Goal: Task Accomplishment & Management: Manage account settings

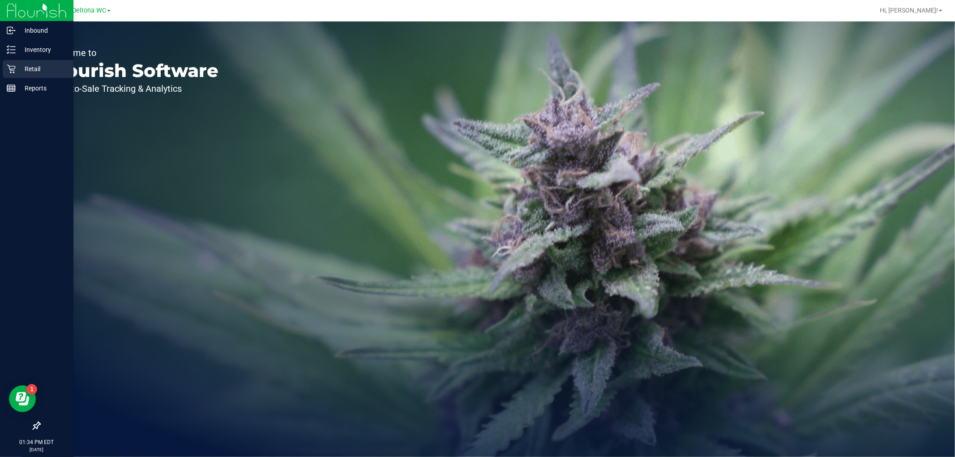
click at [14, 73] on icon at bounding box center [11, 69] width 9 height 9
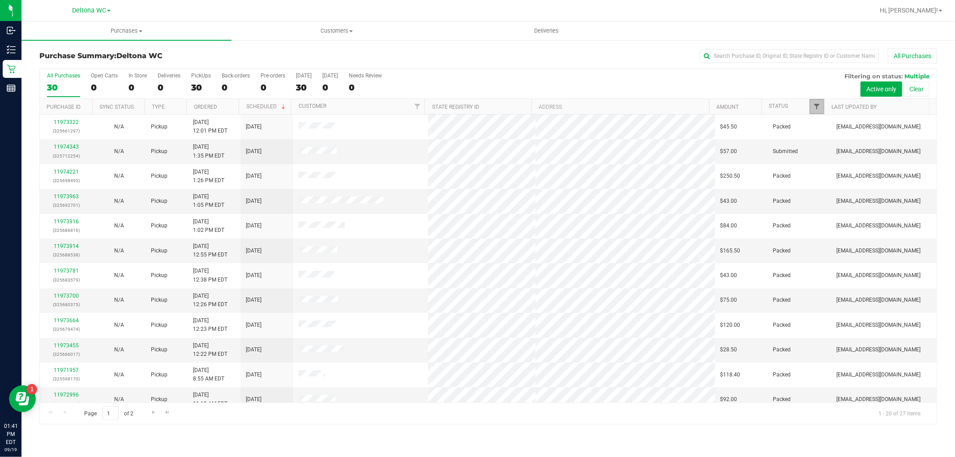
click at [814, 105] on span "Filter" at bounding box center [816, 106] width 7 height 7
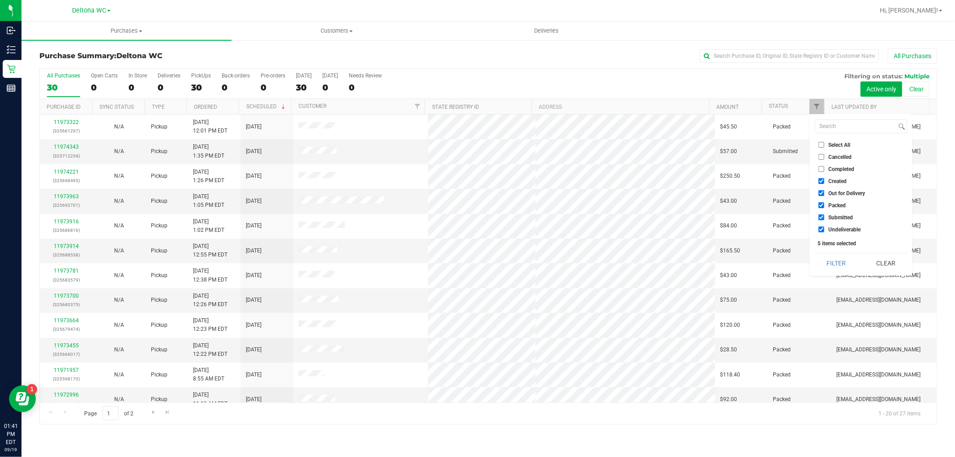
click at [835, 144] on span "Select All" at bounding box center [839, 144] width 22 height 5
click at [824, 144] on input "Select All" at bounding box center [821, 145] width 6 height 6
checkbox input "true"
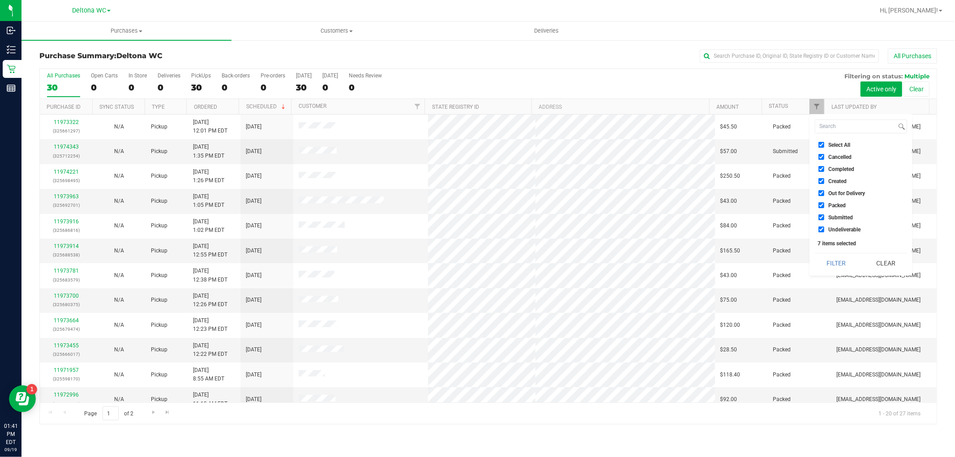
click at [835, 142] on span "Select All" at bounding box center [839, 144] width 22 height 5
click at [824, 142] on input "Select All" at bounding box center [821, 145] width 6 height 6
checkbox input "false"
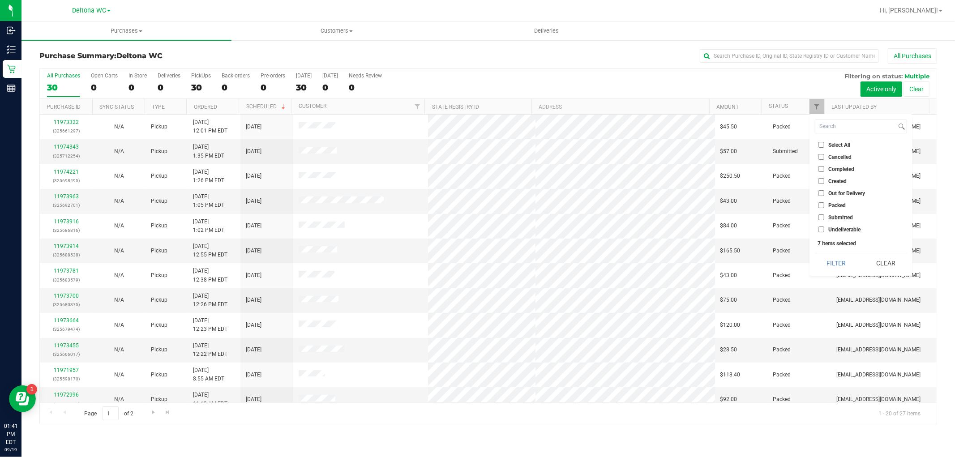
checkbox input "false"
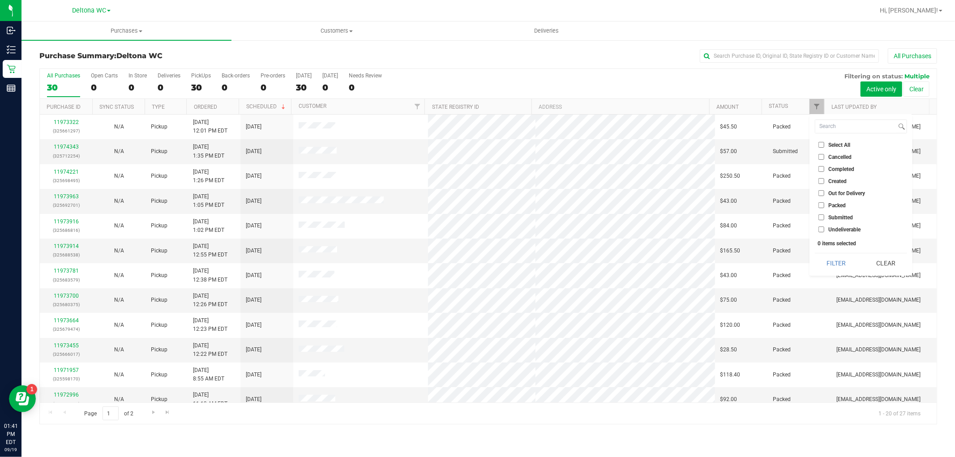
click at [849, 216] on span "Submitted" at bounding box center [840, 217] width 25 height 5
click at [824, 216] on input "Submitted" at bounding box center [821, 217] width 6 height 6
checkbox input "true"
click at [834, 261] on button "Filter" at bounding box center [836, 263] width 43 height 20
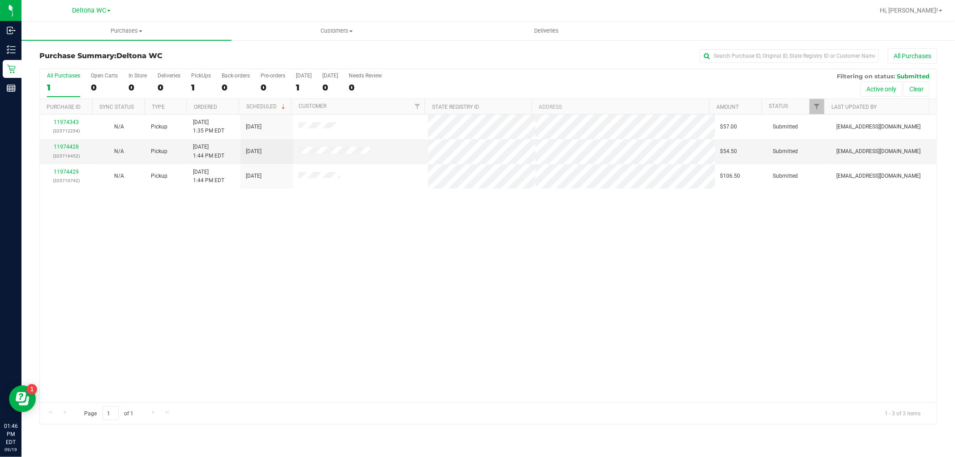
click at [229, 103] on th "Ordered" at bounding box center [212, 107] width 52 height 16
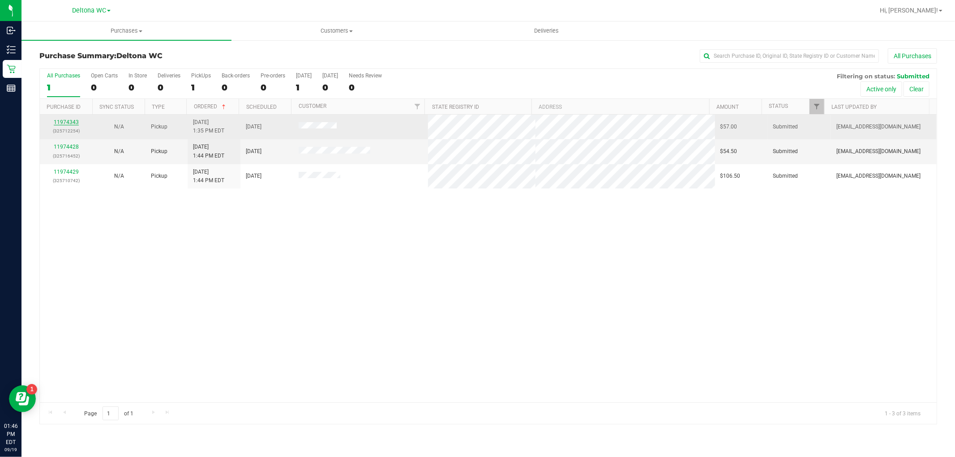
click at [72, 122] on link "11974343" at bounding box center [66, 122] width 25 height 6
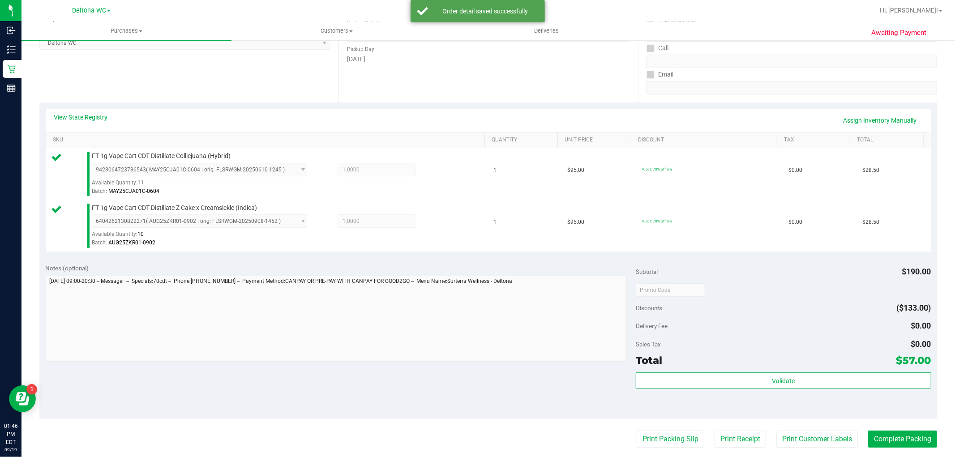
scroll to position [298, 0]
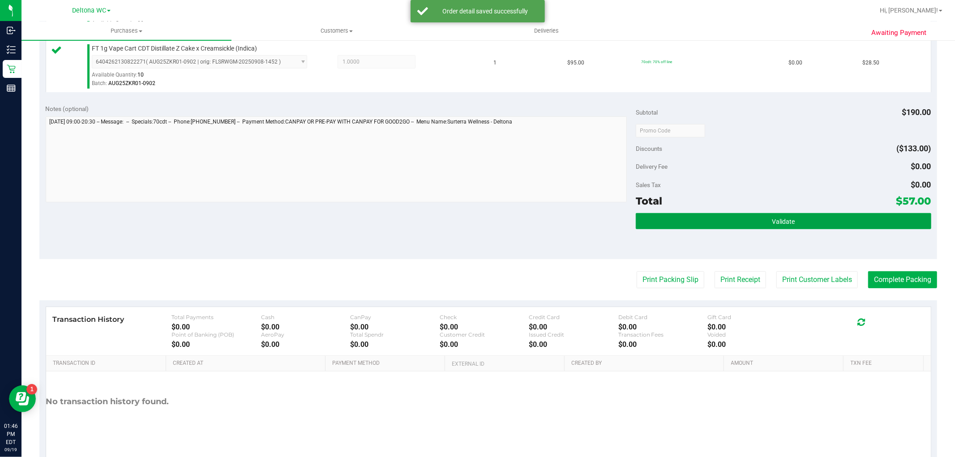
drag, startPoint x: 740, startPoint y: 209, endPoint x: 735, endPoint y: 192, distance: 18.0
click at [735, 192] on div "Subtotal $190.00 Discounts ($133.00) Delivery Fee $0.00 Sales Tax $0.00 Total $…" at bounding box center [783, 178] width 295 height 149
click at [703, 217] on button "Validate" at bounding box center [783, 221] width 295 height 16
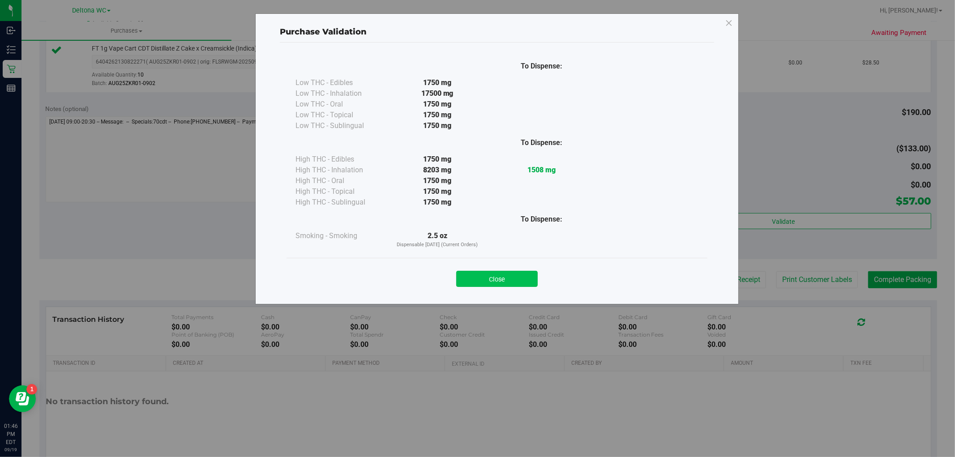
click at [507, 276] on button "Close" at bounding box center [496, 279] width 81 height 16
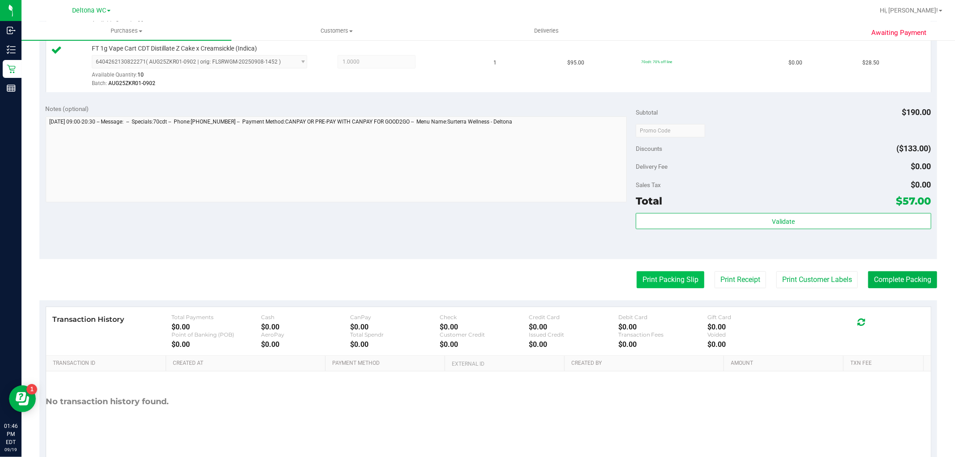
click at [648, 278] on button "Print Packing Slip" at bounding box center [670, 279] width 68 height 17
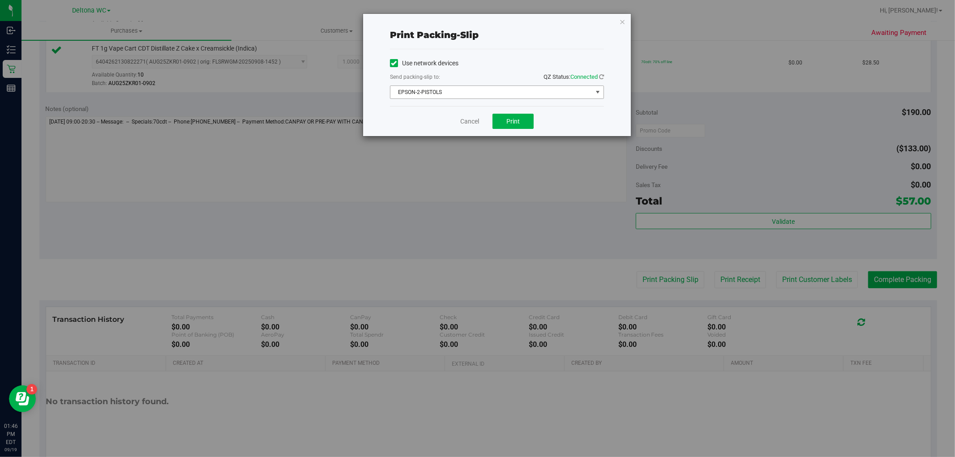
click at [516, 87] on span "EPSON-2-PISTOLS" at bounding box center [491, 92] width 202 height 13
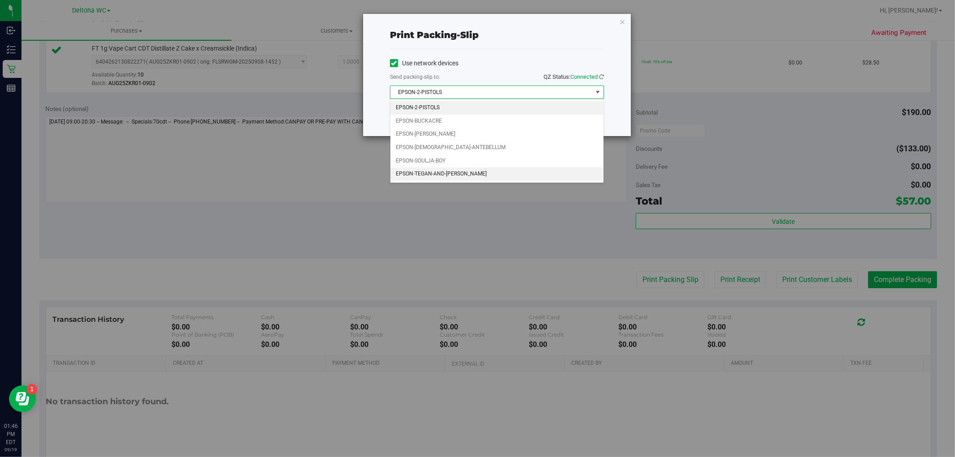
click at [460, 174] on li "EPSON-TEGAN-AND-SARA" at bounding box center [496, 173] width 213 height 13
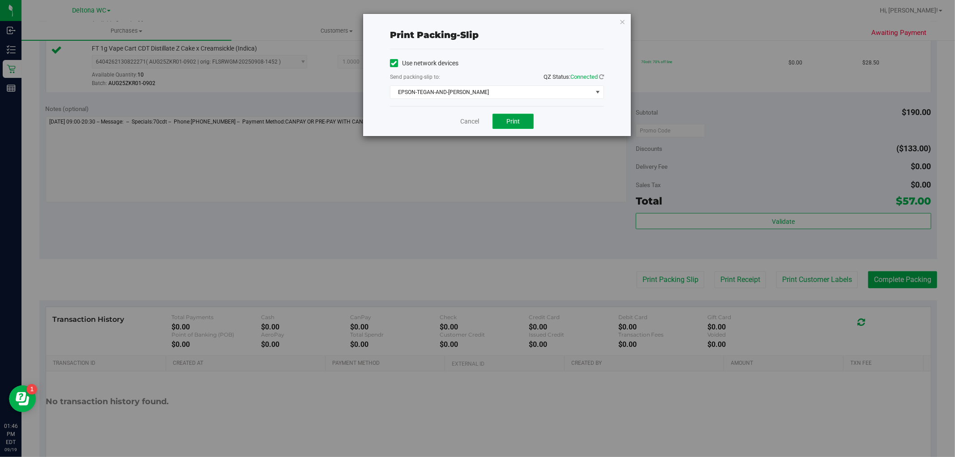
click at [527, 119] on button "Print" at bounding box center [512, 121] width 41 height 15
click at [472, 123] on link "Cancel" at bounding box center [469, 121] width 19 height 9
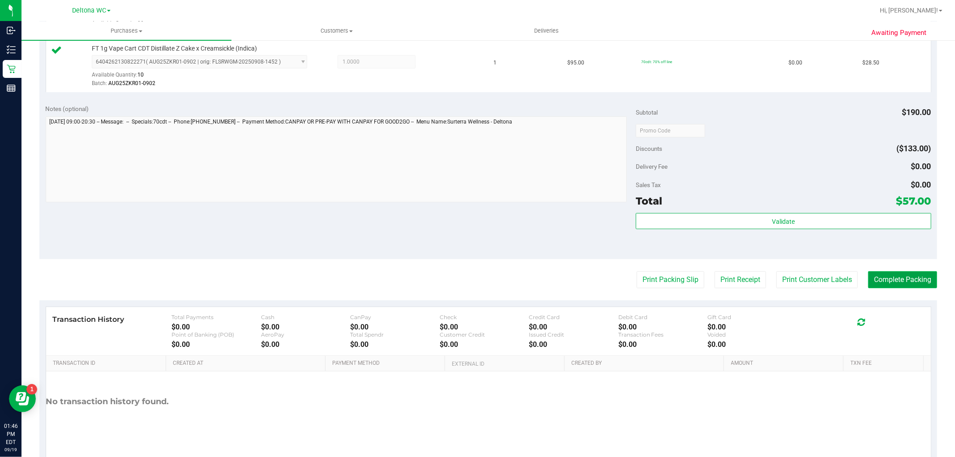
click at [894, 279] on button "Complete Packing" at bounding box center [902, 279] width 69 height 17
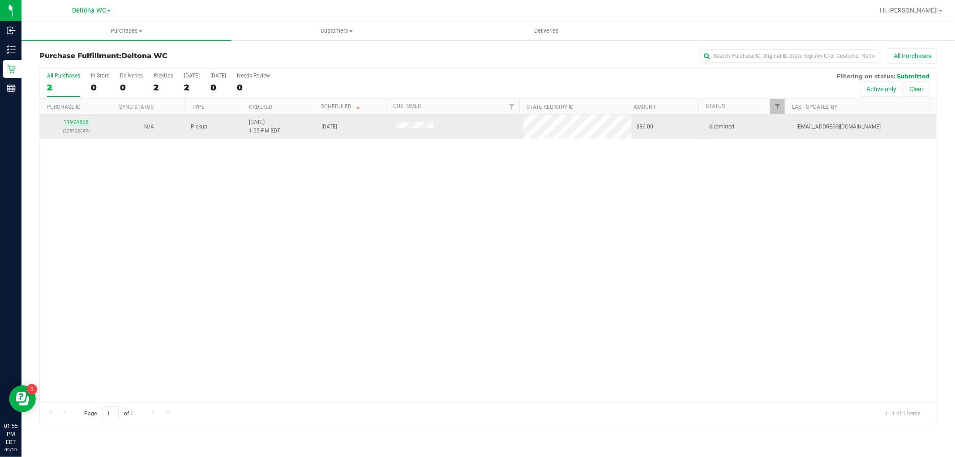
click at [75, 124] on link "11974528" at bounding box center [76, 122] width 25 height 6
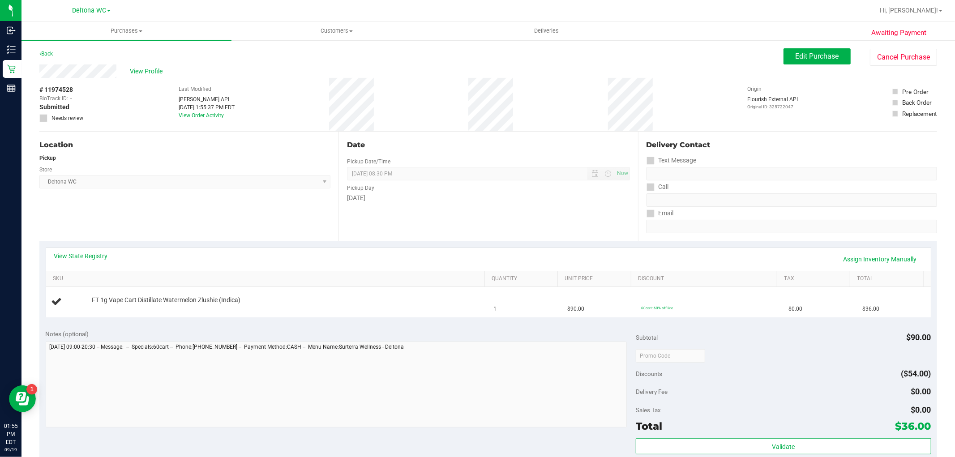
click at [88, 250] on div "View State Registry Assign Inventory Manually" at bounding box center [488, 259] width 884 height 23
click at [90, 255] on link "View State Registry" at bounding box center [81, 256] width 54 height 9
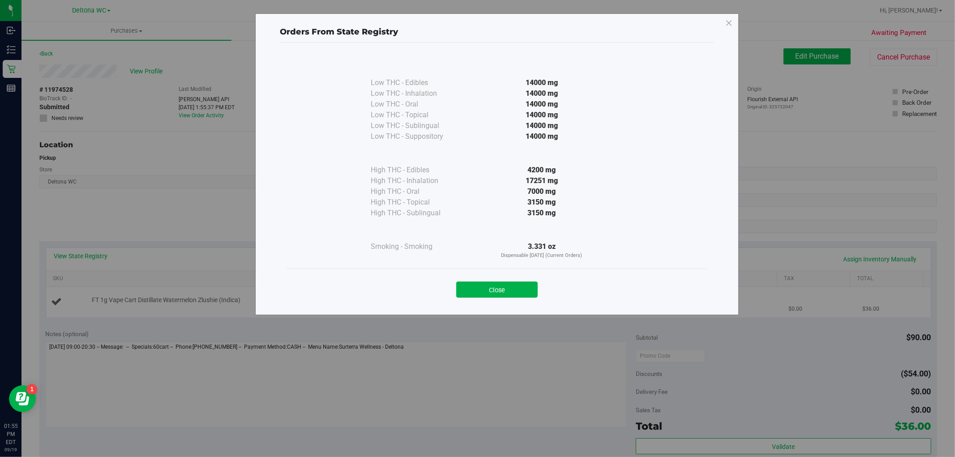
click at [506, 288] on button "Close" at bounding box center [496, 290] width 81 height 16
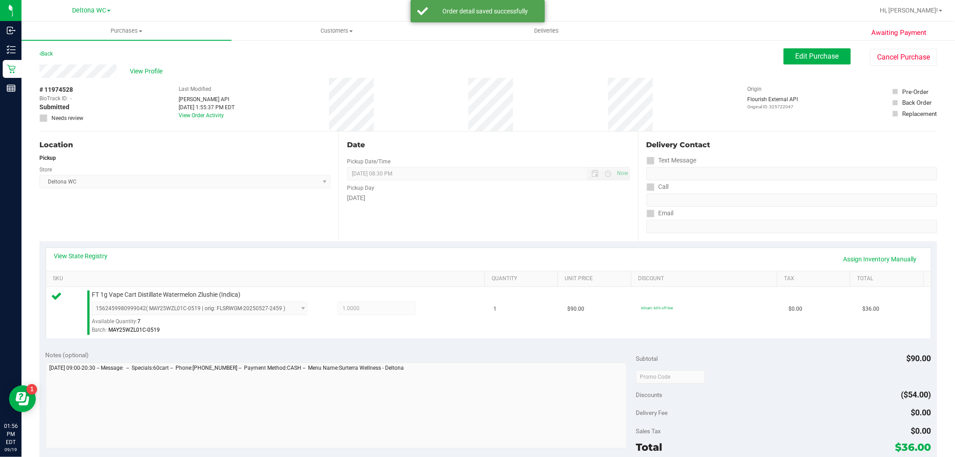
scroll to position [275, 0]
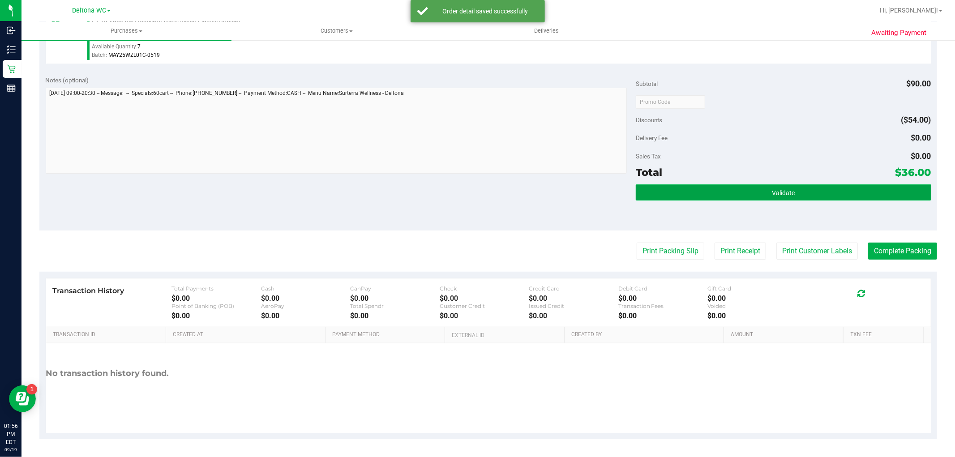
drag, startPoint x: 735, startPoint y: 184, endPoint x: 739, endPoint y: 180, distance: 5.4
click at [735, 184] on button "Validate" at bounding box center [783, 192] width 295 height 16
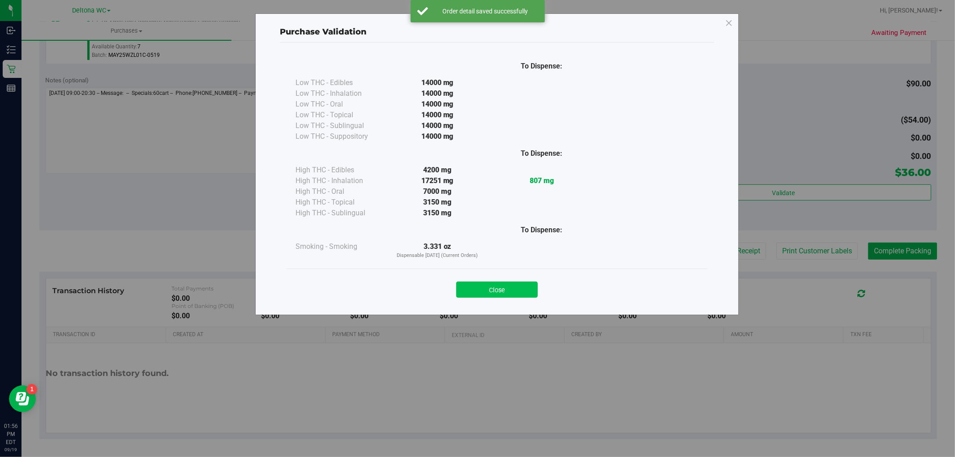
click at [506, 293] on button "Close" at bounding box center [496, 290] width 81 height 16
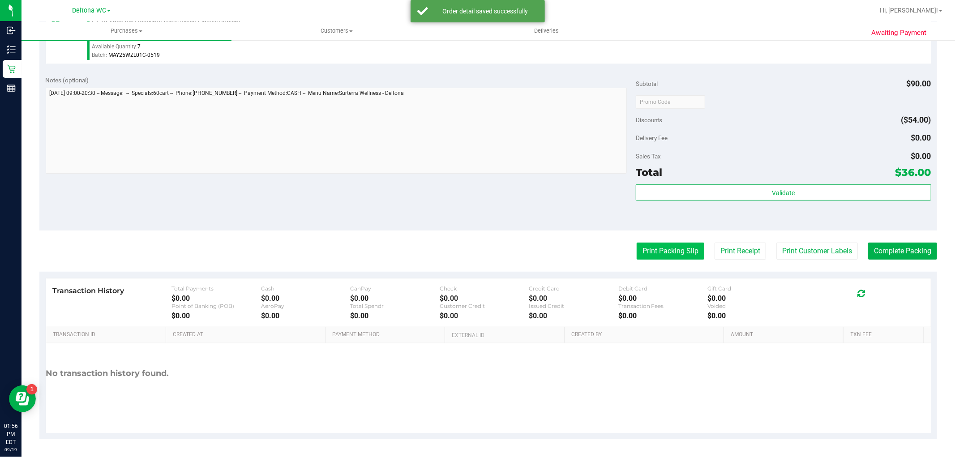
click at [659, 256] on button "Print Packing Slip" at bounding box center [670, 251] width 68 height 17
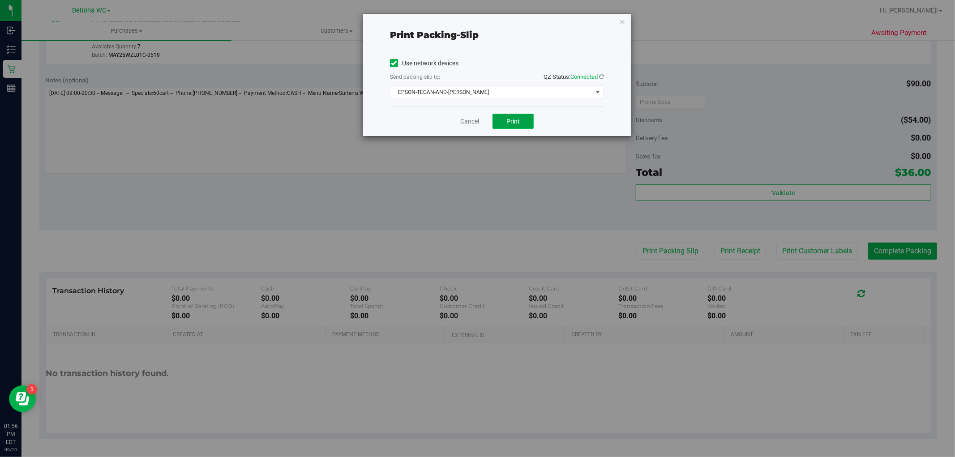
click at [516, 119] on span "Print" at bounding box center [512, 121] width 13 height 7
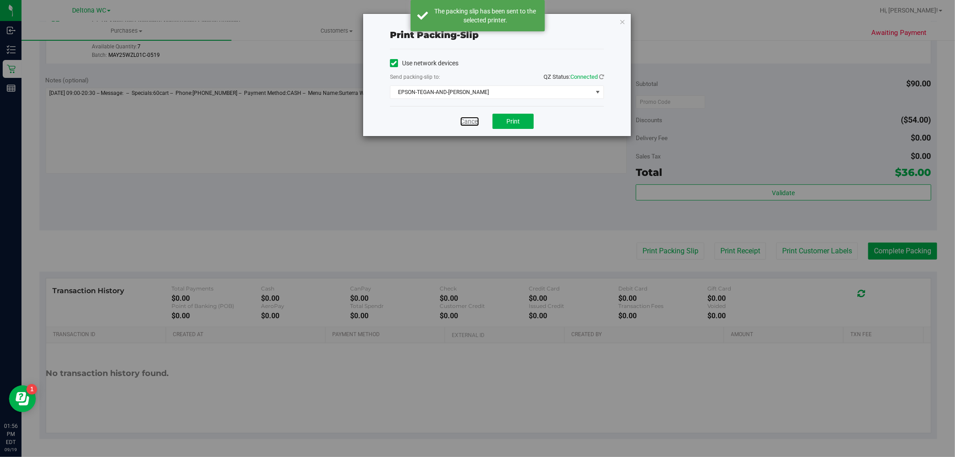
click at [472, 121] on link "Cancel" at bounding box center [469, 121] width 19 height 9
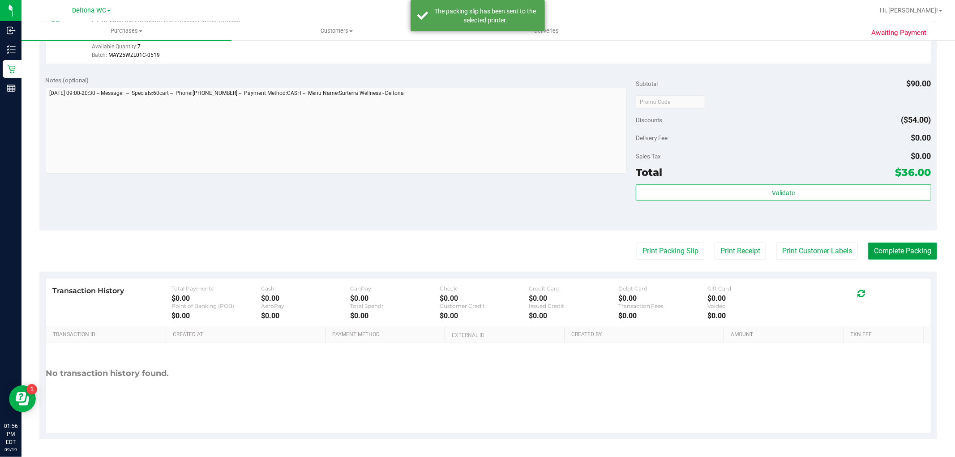
click at [891, 248] on button "Complete Packing" at bounding box center [902, 251] width 69 height 17
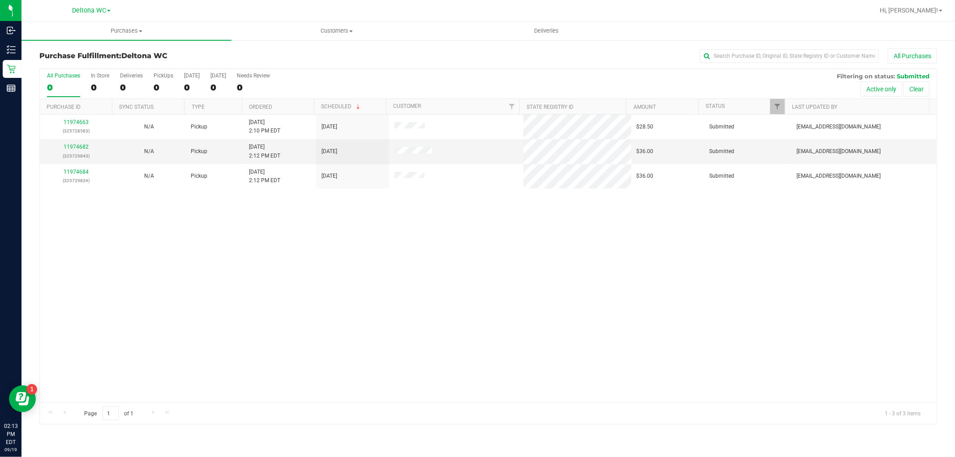
click at [294, 101] on th "Ordered" at bounding box center [278, 107] width 72 height 16
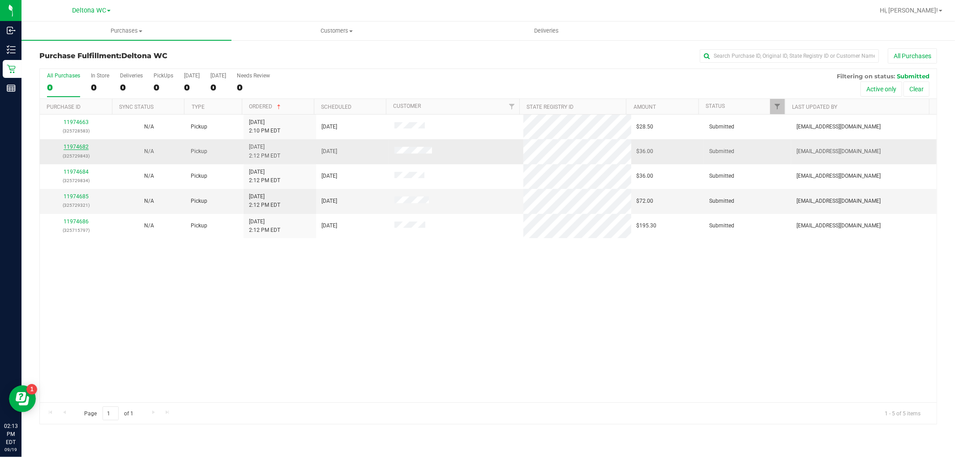
click at [82, 149] on link "11974682" at bounding box center [76, 147] width 25 height 6
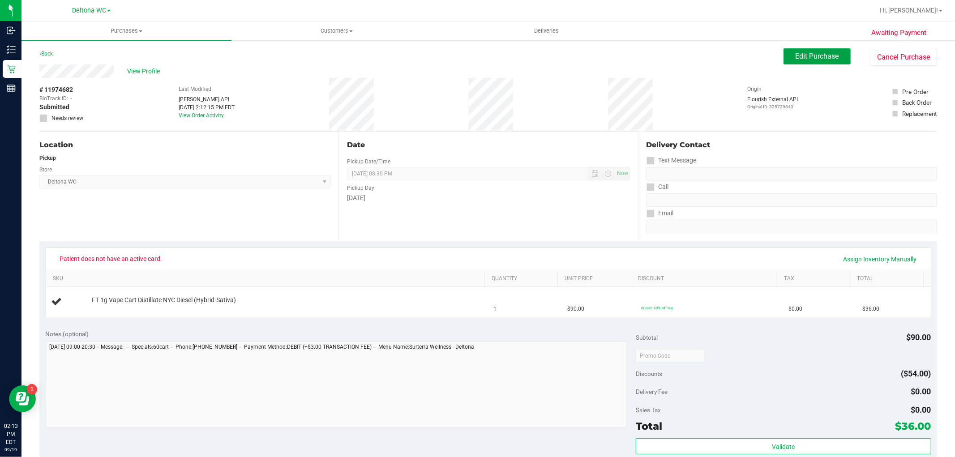
click at [798, 60] on span "Edit Purchase" at bounding box center [816, 56] width 43 height 9
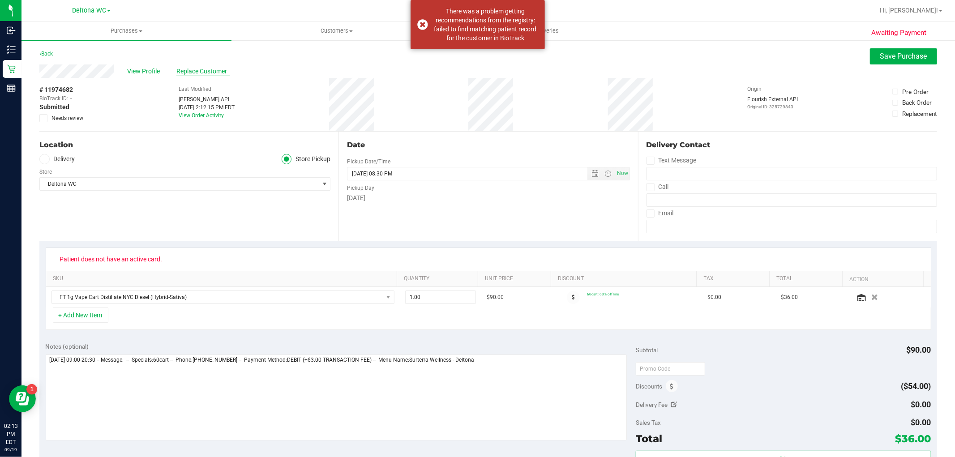
click at [183, 69] on span "Replace Customer" at bounding box center [203, 71] width 54 height 9
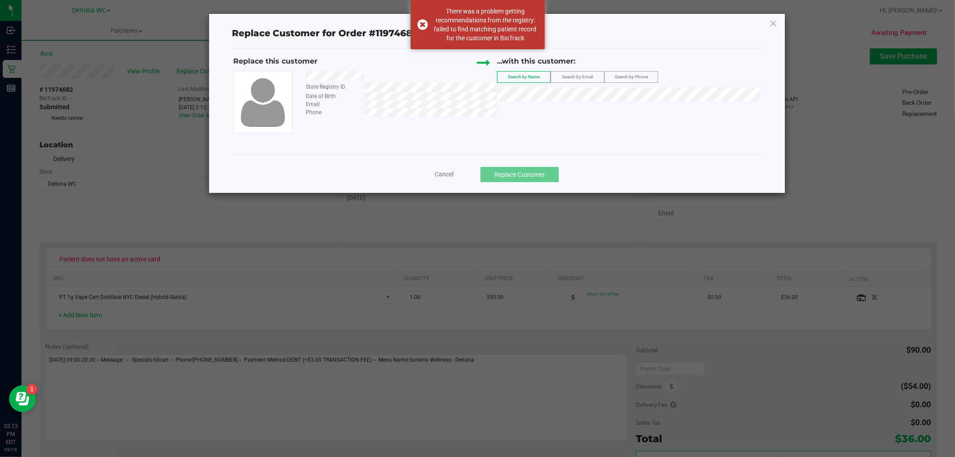
drag, startPoint x: 305, startPoint y: 75, endPoint x: 369, endPoint y: 78, distance: 64.1
click at [369, 78] on div at bounding box center [398, 77] width 198 height 12
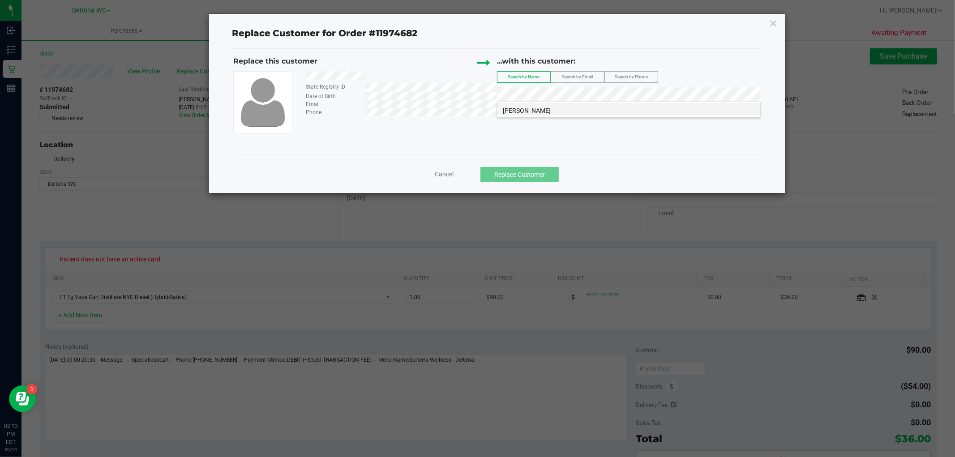
click at [551, 108] on span "Samuel TAVERAS RAMOS" at bounding box center [527, 110] width 48 height 7
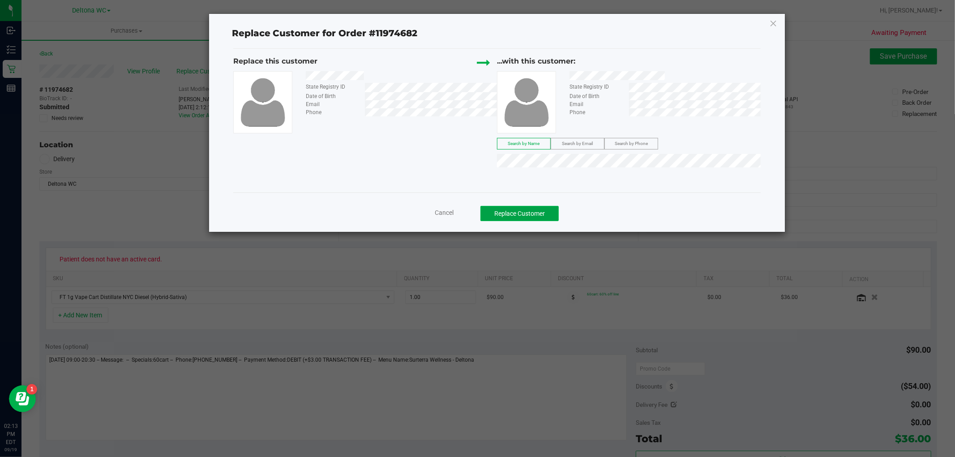
click at [542, 213] on button "Replace Customer" at bounding box center [519, 213] width 78 height 15
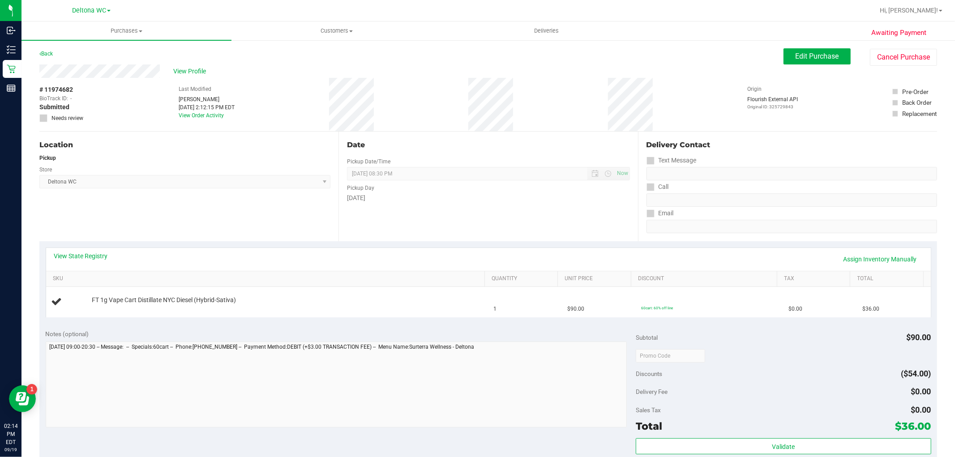
click at [562, 219] on div "Date Pickup Date/Time 09/19/2025 Now 09/19/2025 08:30 PM Now Pickup Day Friday" at bounding box center [487, 187] width 299 height 110
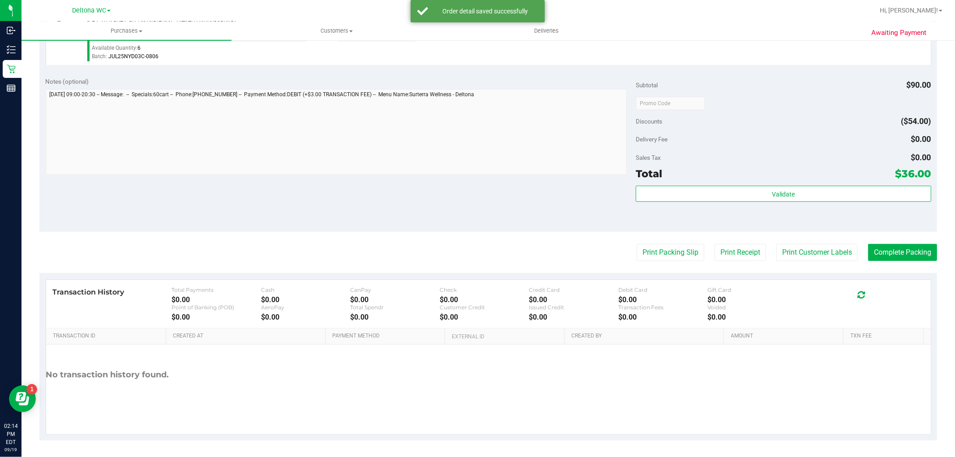
scroll to position [275, 0]
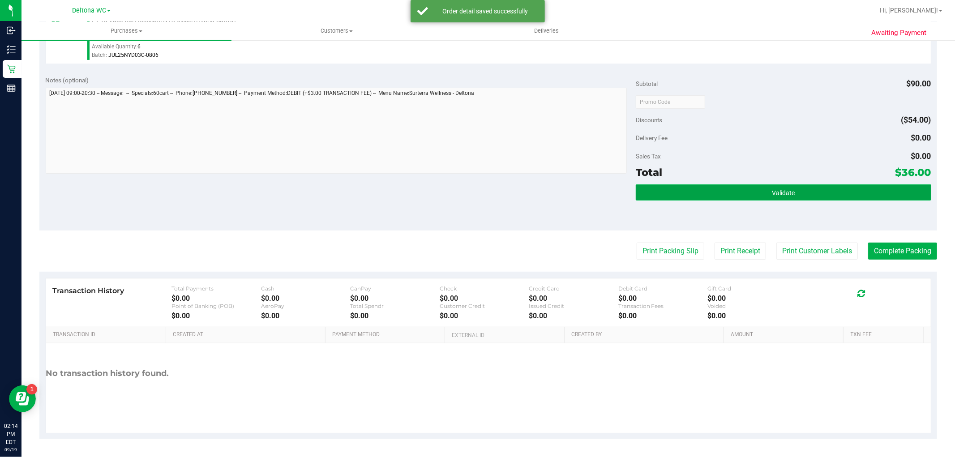
click at [790, 193] on button "Validate" at bounding box center [783, 192] width 295 height 16
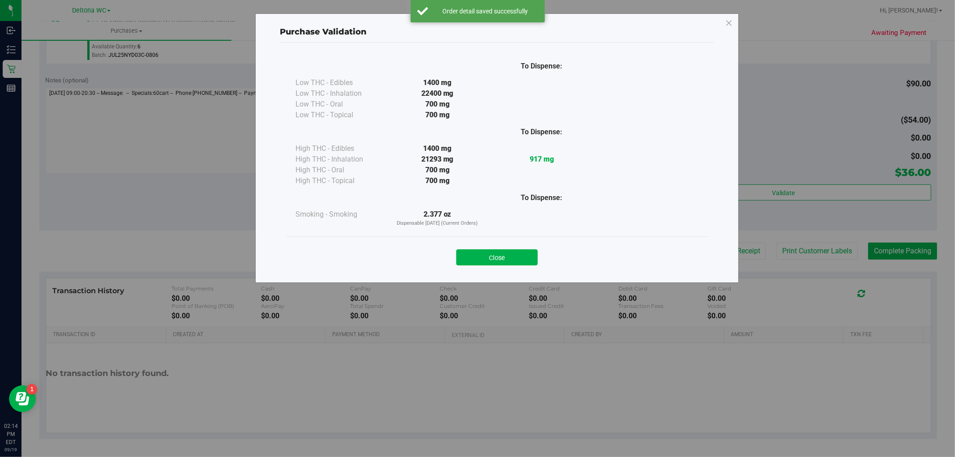
click at [524, 258] on button "Close" at bounding box center [496, 257] width 81 height 16
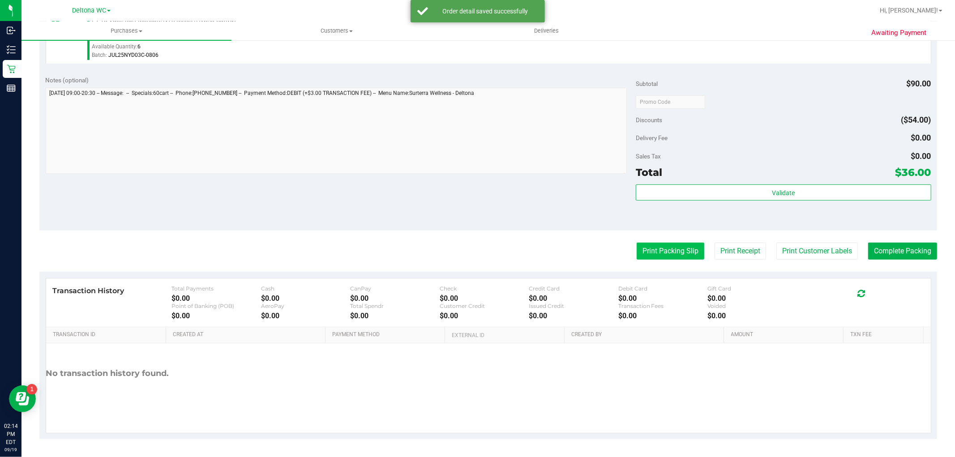
click at [678, 248] on button "Print Packing Slip" at bounding box center [670, 251] width 68 height 17
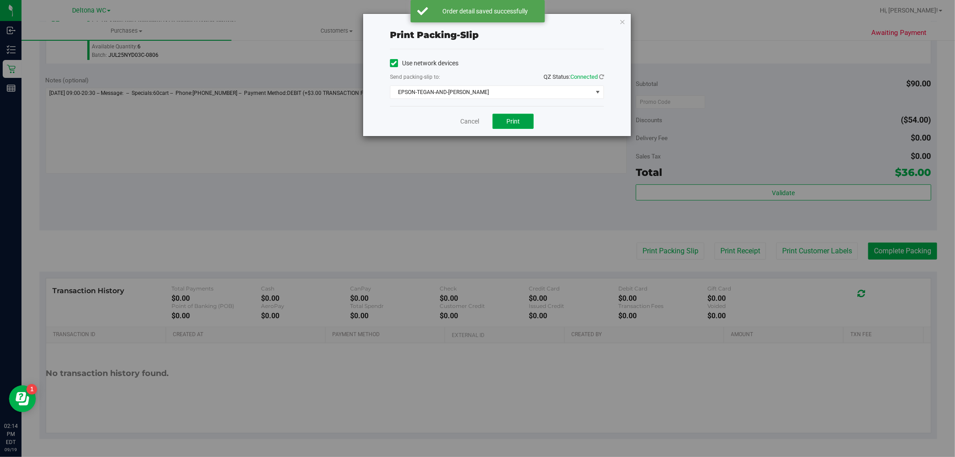
click at [526, 124] on button "Print" at bounding box center [512, 121] width 41 height 15
click at [459, 123] on div "Cancel Print" at bounding box center [497, 121] width 214 height 30
click at [463, 124] on link "Cancel" at bounding box center [469, 121] width 19 height 9
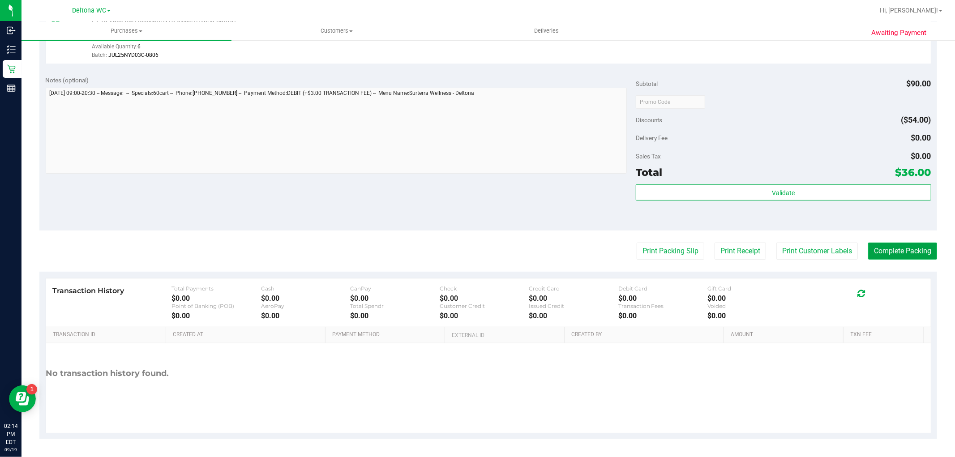
click at [892, 253] on button "Complete Packing" at bounding box center [902, 251] width 69 height 17
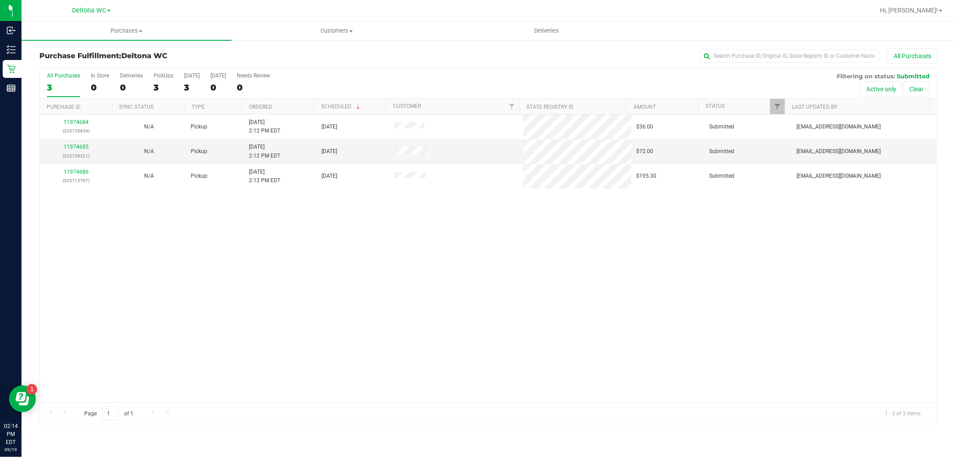
click at [302, 111] on th "Ordered" at bounding box center [278, 107] width 72 height 16
click at [73, 150] on div "11974685 (325729321)" at bounding box center [76, 151] width 62 height 17
click at [78, 144] on link "11974685" at bounding box center [76, 147] width 25 height 6
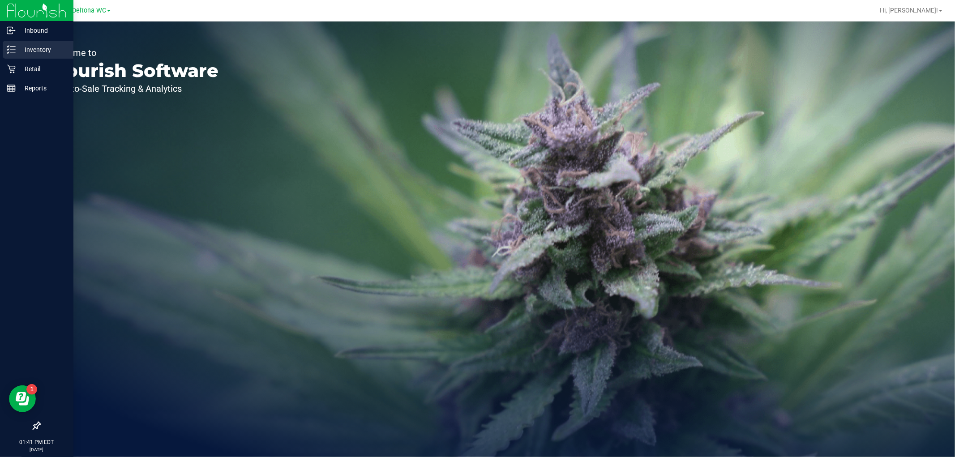
click at [19, 46] on p "Inventory" at bounding box center [43, 49] width 54 height 11
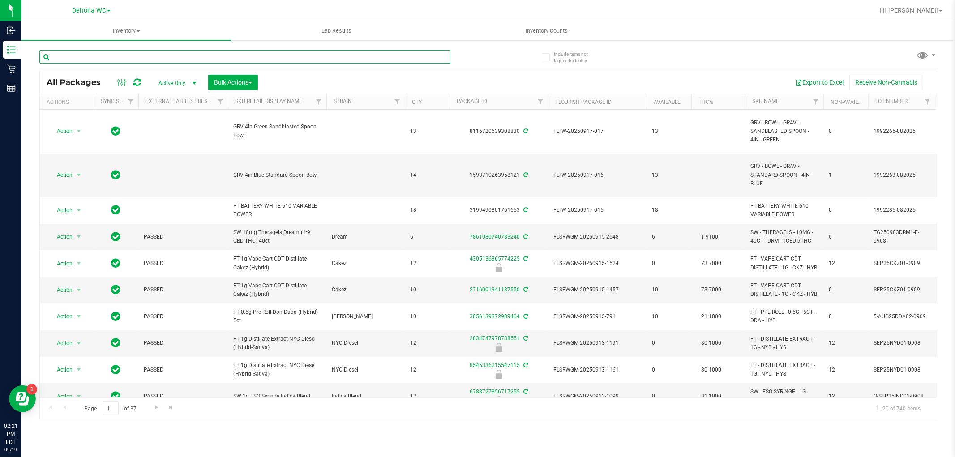
click at [144, 57] on input "text" at bounding box center [244, 56] width 411 height 13
paste input "FD 3.5g Flower Greenhouse Lemon Zest (Hybrid)"
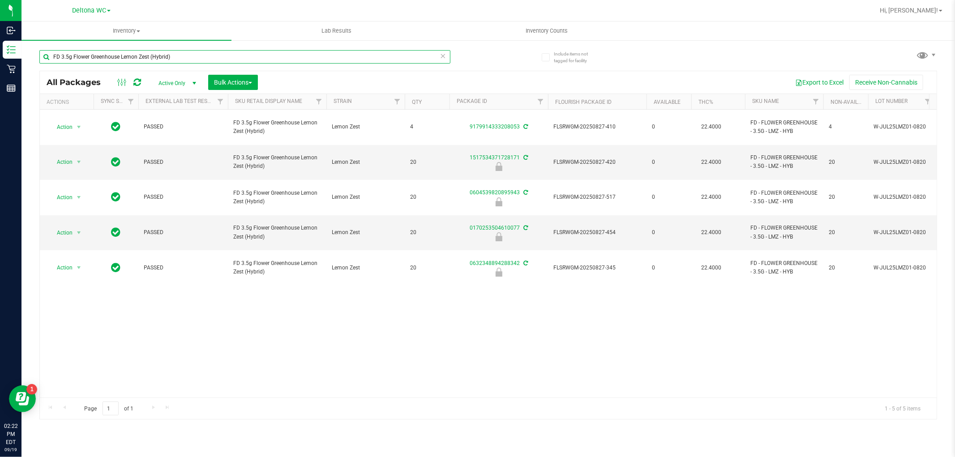
type input "FD 3.5g Flower Greenhouse Lemon Zest (Hybrid)"
click at [540, 290] on div "Action Action Create package Edit attributes Global inventory Locate package Lo…" at bounding box center [488, 254] width 896 height 288
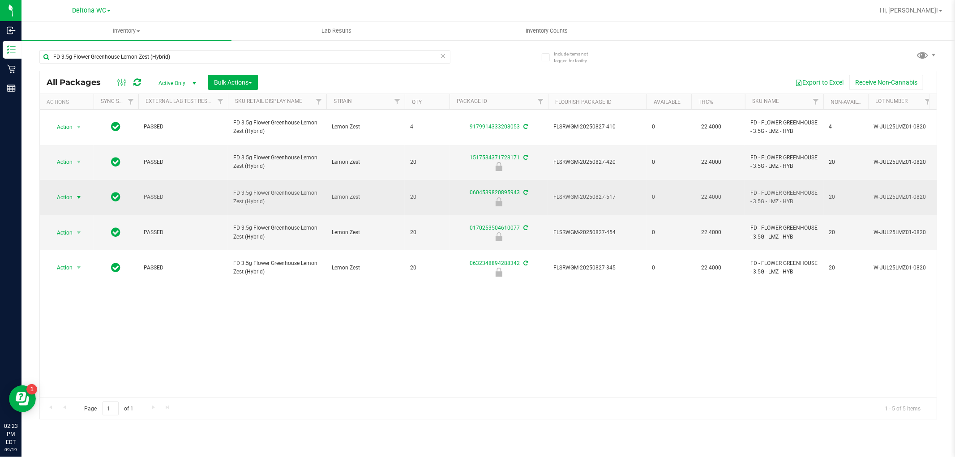
click at [71, 191] on span "Action" at bounding box center [61, 197] width 24 height 13
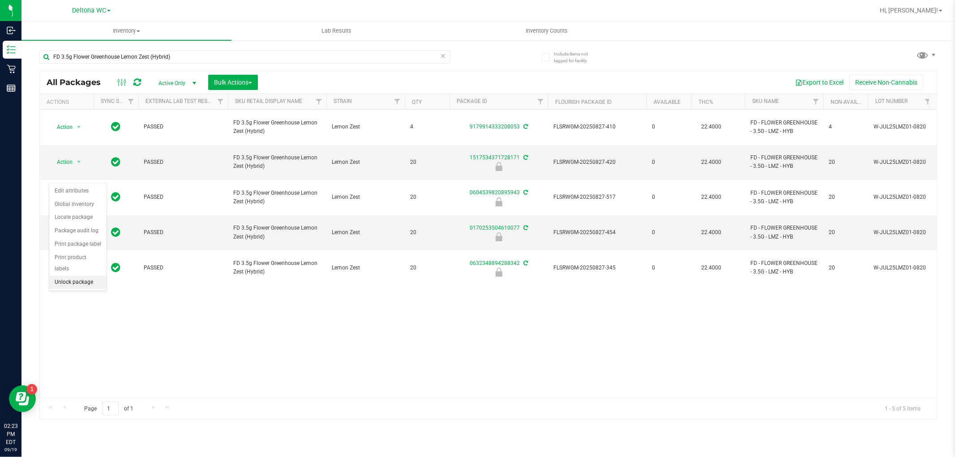
click at [79, 285] on li "Unlock package" at bounding box center [77, 282] width 57 height 13
click at [185, 50] on input "FD 3.5g Flower Greenhouse Lemon Zest (Hybrid)" at bounding box center [244, 56] width 411 height 13
click at [185, 49] on div "FD 3.5g Flower Greenhouse Lemon Zest (Hybrid)" at bounding box center [263, 56] width 449 height 29
click at [181, 55] on input "FD 3.5g Flower Greenhouse Lemon Zest (Hybrid)" at bounding box center [244, 56] width 411 height 13
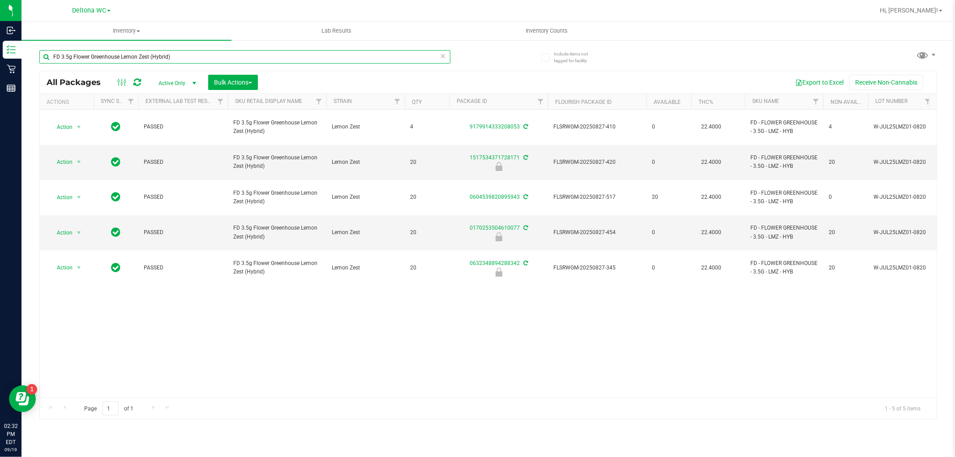
click at [181, 55] on input "FD 3.5g Flower Greenhouse Lemon Zest (Hybrid)" at bounding box center [244, 56] width 411 height 13
paste input "T 3.5g Cannabis Flower PB & Smelly"
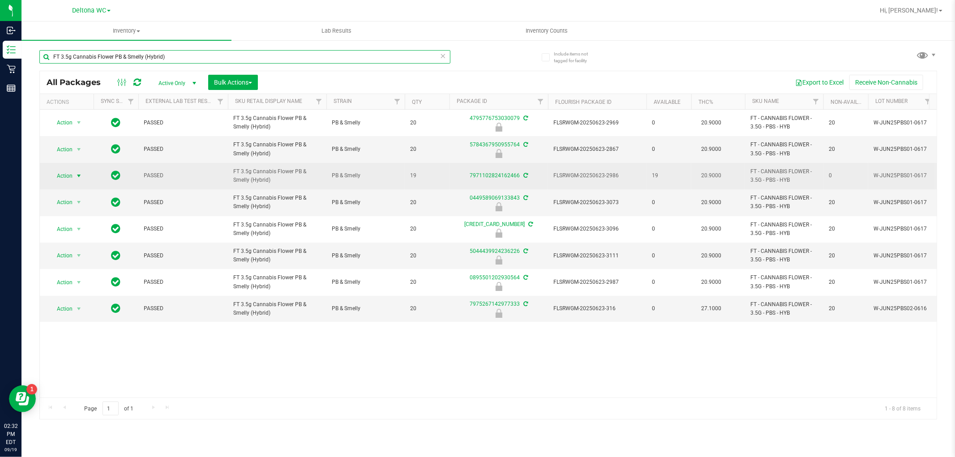
type input "FT 3.5g Cannabis Flower PB & Smelly (Hybrid)"
click at [74, 179] on span "select" at bounding box center [78, 176] width 11 height 13
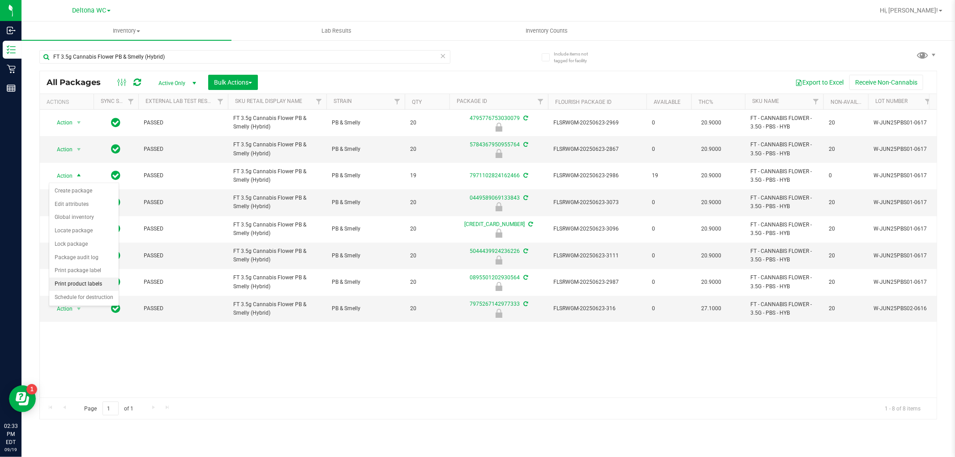
click at [90, 285] on li "Print product labels" at bounding box center [83, 283] width 69 height 13
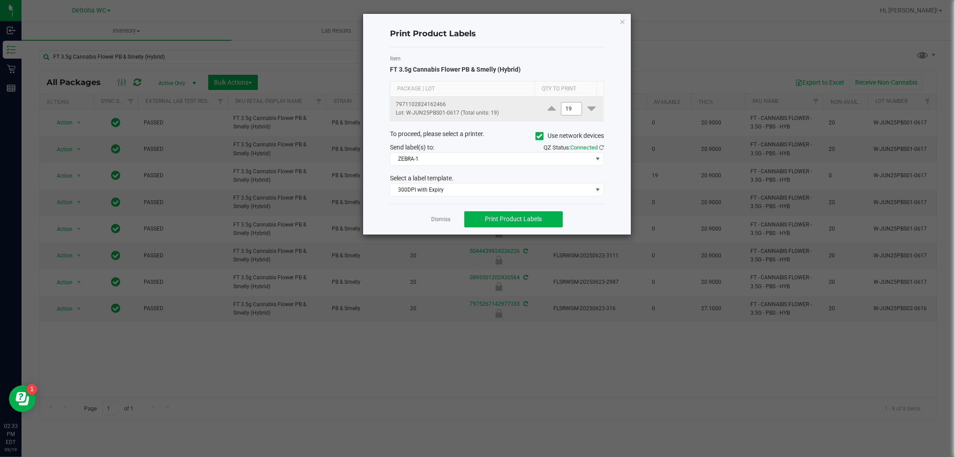
click at [571, 104] on input "19" at bounding box center [571, 108] width 21 height 13
type input "1"
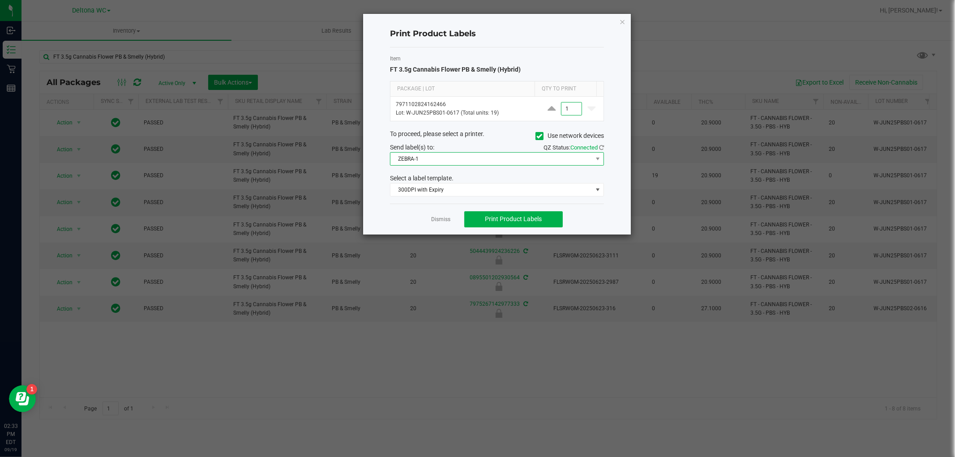
click at [489, 162] on span "ZEBRA-1" at bounding box center [491, 159] width 202 height 13
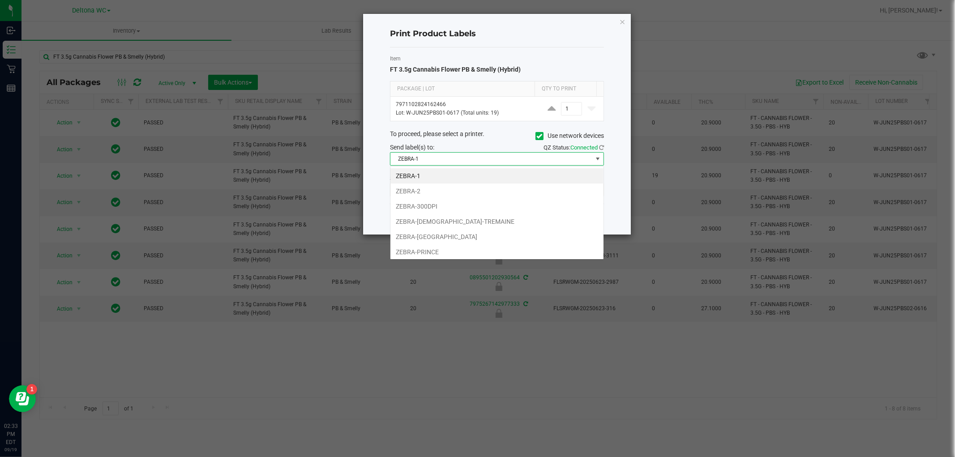
scroll to position [13, 213]
click at [457, 208] on li "ZEBRA-300DPI" at bounding box center [496, 206] width 213 height 15
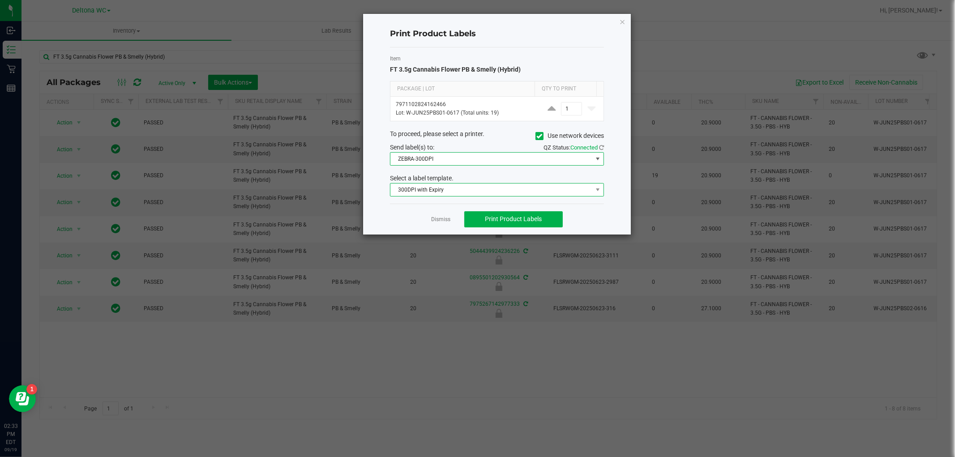
click at [441, 191] on span "300DPI with Expiry" at bounding box center [491, 190] width 202 height 13
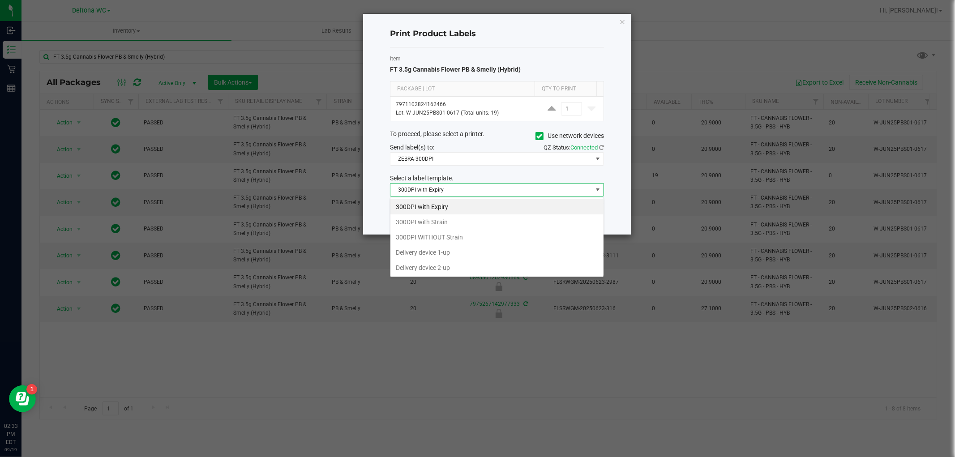
click at [450, 221] on li "300DPI with Strain" at bounding box center [496, 221] width 213 height 15
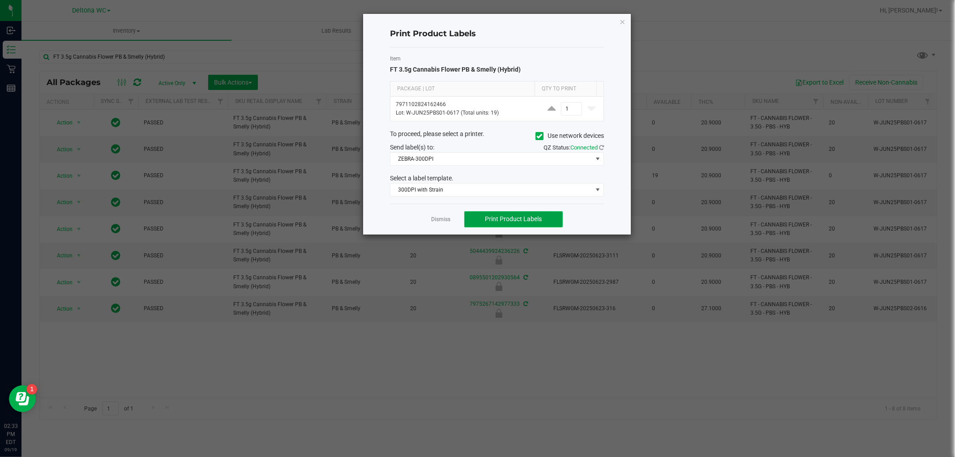
click at [521, 219] on span "Print Product Labels" at bounding box center [513, 218] width 57 height 7
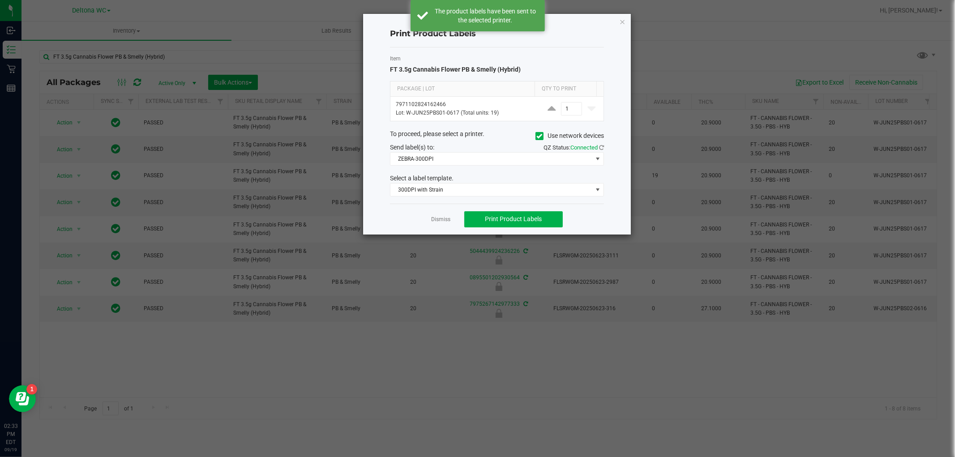
click at [624, 19] on icon "button" at bounding box center [622, 21] width 6 height 11
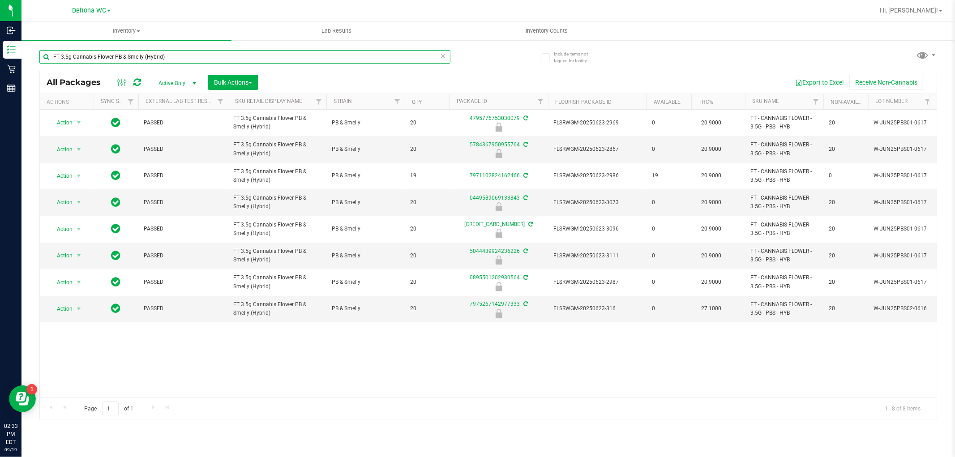
drag, startPoint x: 188, startPoint y: 59, endPoint x: 34, endPoint y: 57, distance: 154.0
click at [31, 55] on div "Include items not tagged for facility FT 3.5g Cannabis Flower PB & Smelly (Hybr…" at bounding box center [487, 175] width 933 height 273
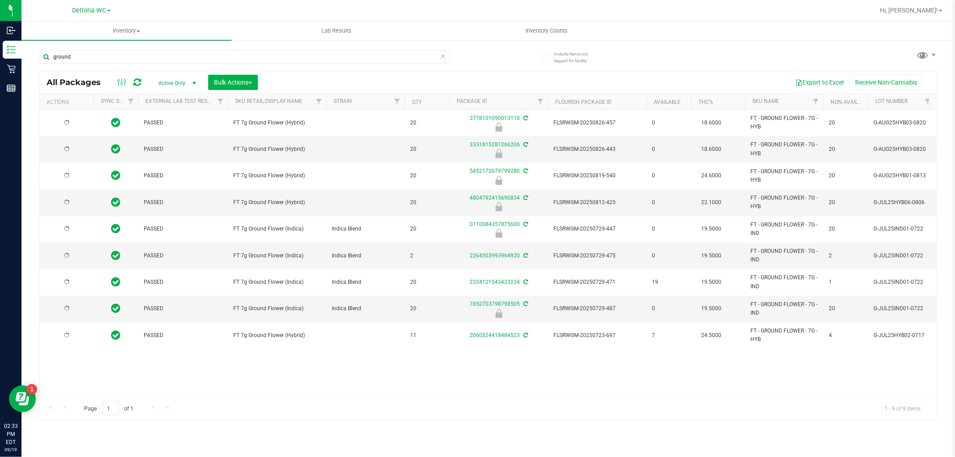
click at [283, 175] on span "FT 7g Ground Flower (Hybrid)" at bounding box center [277, 175] width 88 height 9
click at [110, 54] on input "ground" at bounding box center [244, 56] width 411 height 13
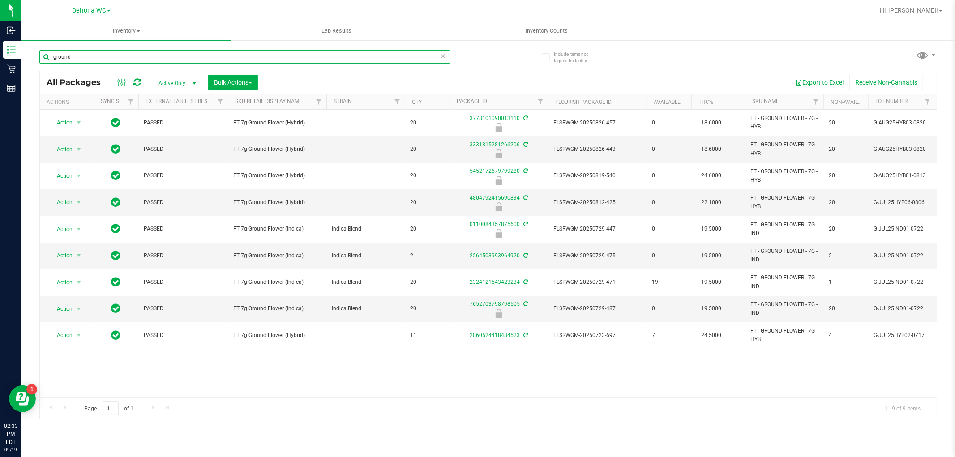
paste input "FT 7g Ground Flower (Hybrid)"
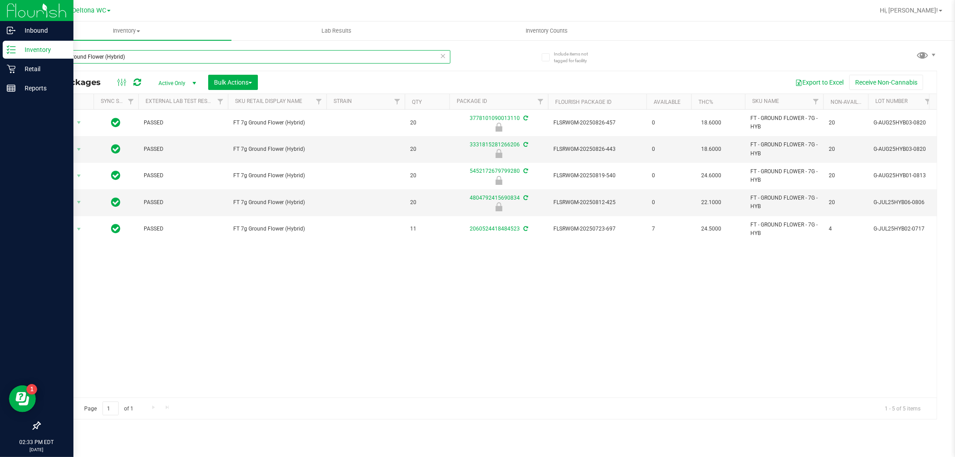
drag, startPoint x: 145, startPoint y: 56, endPoint x: 18, endPoint y: 50, distance: 126.4
click at [18, 49] on div "Inbound Inventory Retail Reports 02:33 PM EDT 09/19/2025 09/19 Deltona WC Hi, A…" at bounding box center [477, 228] width 955 height 457
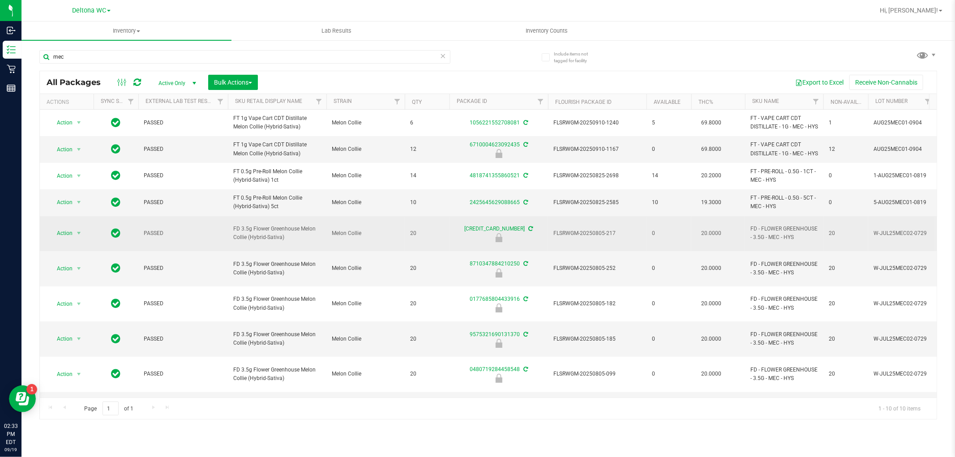
click at [263, 237] on span "FD 3.5g Flower Greenhouse Melon Collie (Hybrid-Sativa)" at bounding box center [277, 233] width 88 height 17
click at [263, 236] on span "FD 3.5g Flower Greenhouse Melon Collie (Hybrid-Sativa)" at bounding box center [277, 233] width 88 height 17
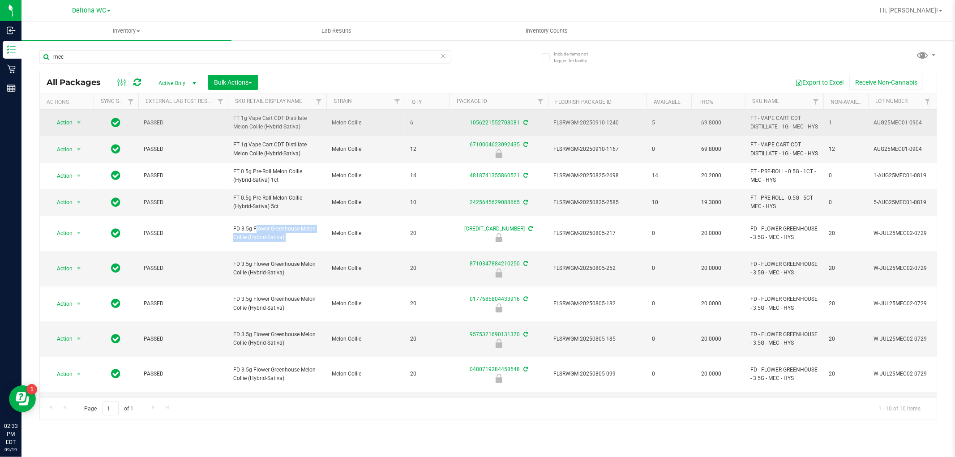
copy tr "FD 3.5g Flower Greenhouse Melon Collie (Hybrid-Sativa)"
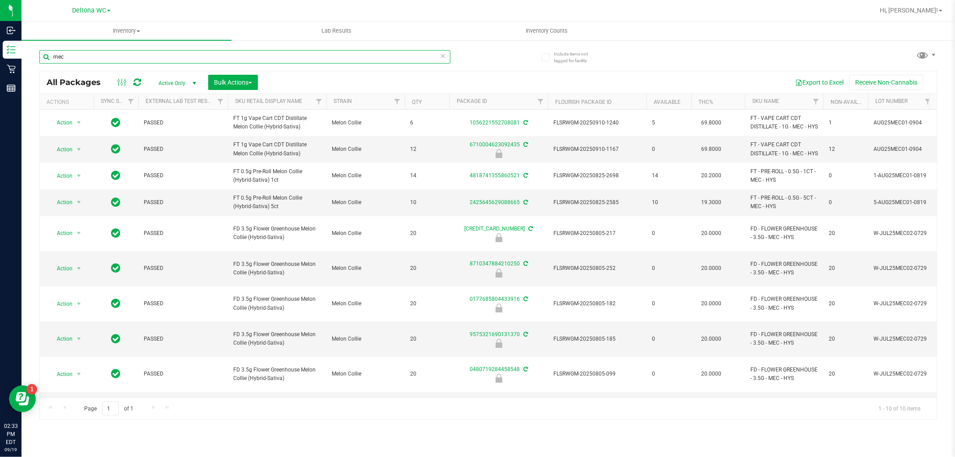
click at [75, 55] on input "mec" at bounding box center [244, 56] width 411 height 13
click at [75, 56] on input "mec" at bounding box center [244, 56] width 411 height 13
paste input "FD 3.5g Flower Greenhouse Melon Collie (Hybrid-Sativa)"
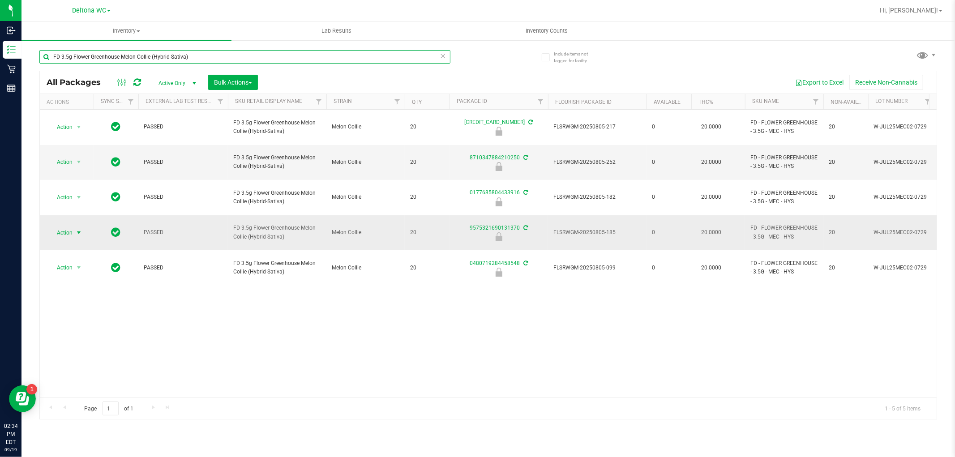
type input "FD 3.5g Flower Greenhouse Melon Collie (Hybrid-Sativa)"
click at [67, 226] on span "Action" at bounding box center [61, 232] width 24 height 13
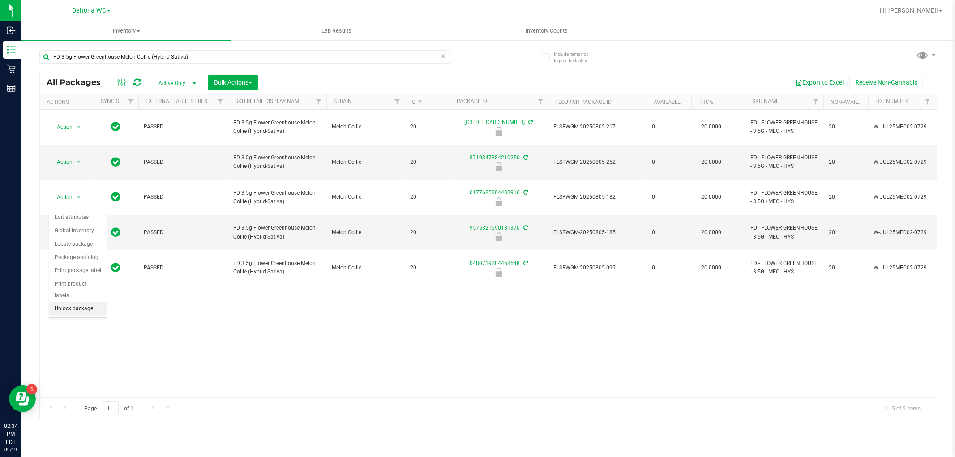
click at [73, 311] on li "Unlock package" at bounding box center [77, 308] width 57 height 13
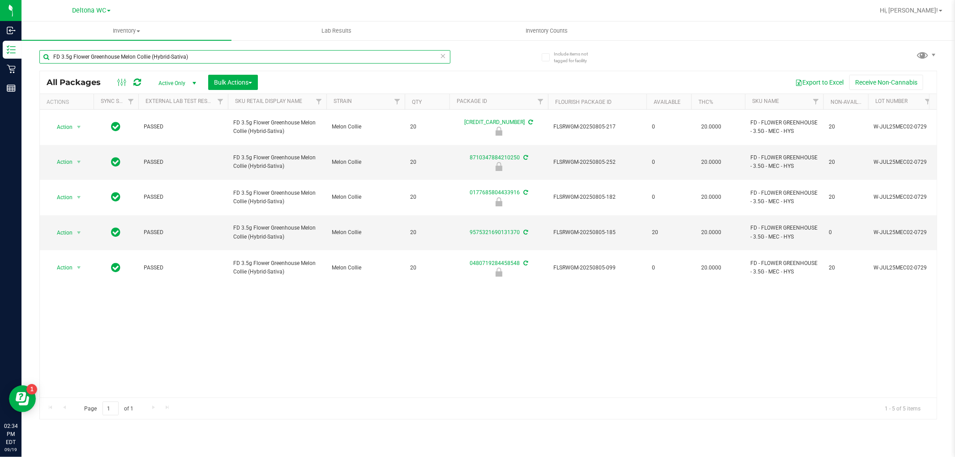
drag, startPoint x: 207, startPoint y: 57, endPoint x: 38, endPoint y: 51, distance: 168.8
click at [38, 51] on div "Include items not tagged for facility FD 3.5g Flower Greenhouse Melon Collie (H…" at bounding box center [487, 175] width 933 height 273
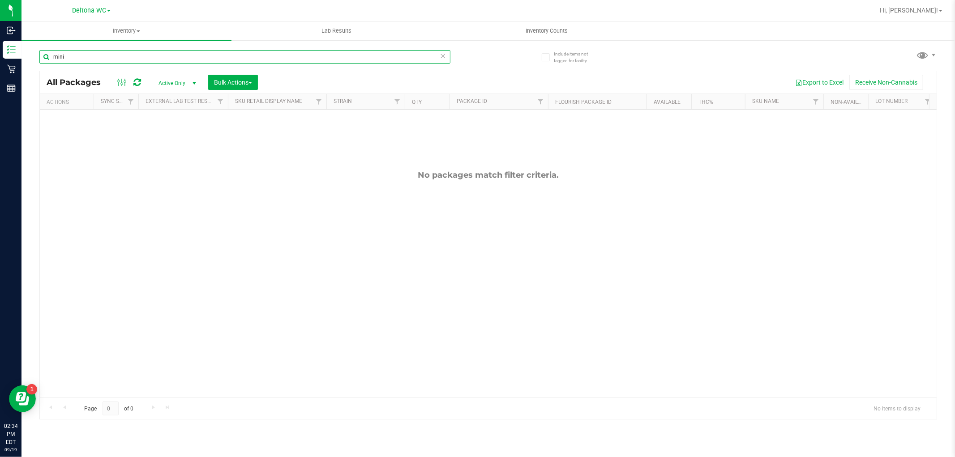
drag, startPoint x: 81, startPoint y: 55, endPoint x: 36, endPoint y: 66, distance: 46.5
click at [34, 66] on div "Include items not tagged for facility mini All Packages Active Only Active Only…" at bounding box center [487, 175] width 933 height 273
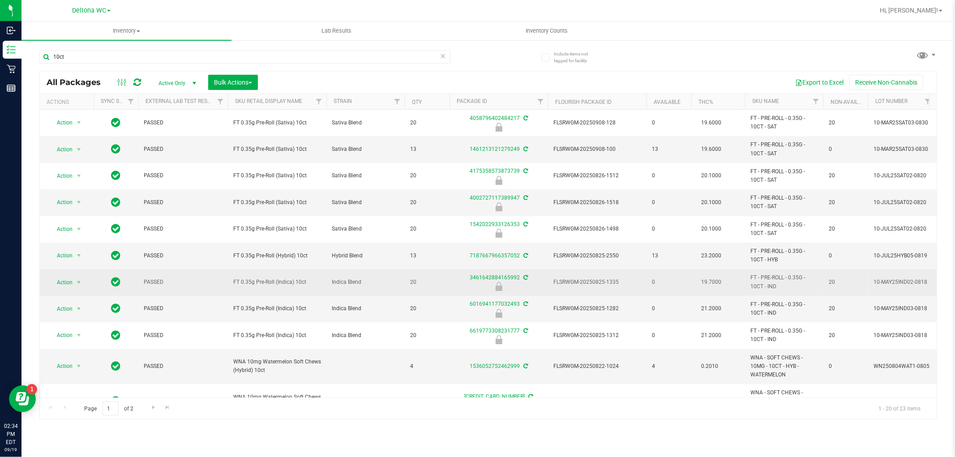
click at [261, 281] on span "FT 0.35g Pre-Roll (Indica) 10ct" at bounding box center [277, 282] width 88 height 9
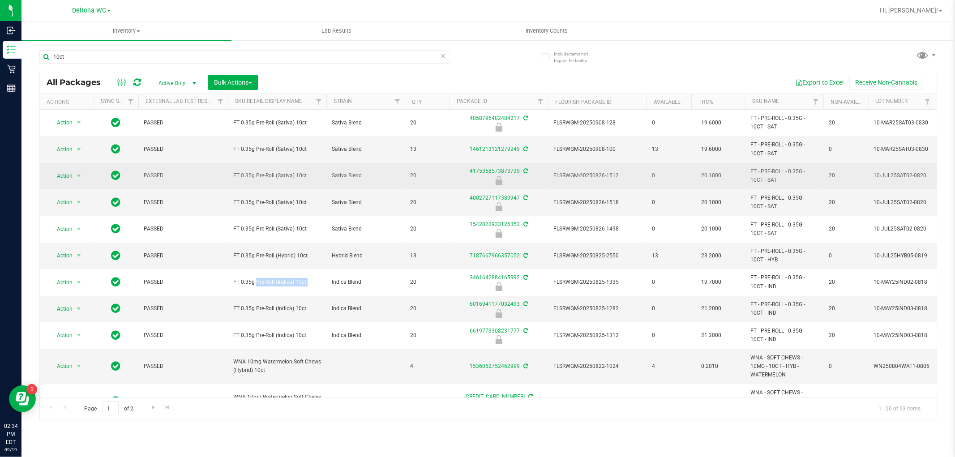
copy tr "FT 0.35g Pre-Roll (Indica) 10ct"
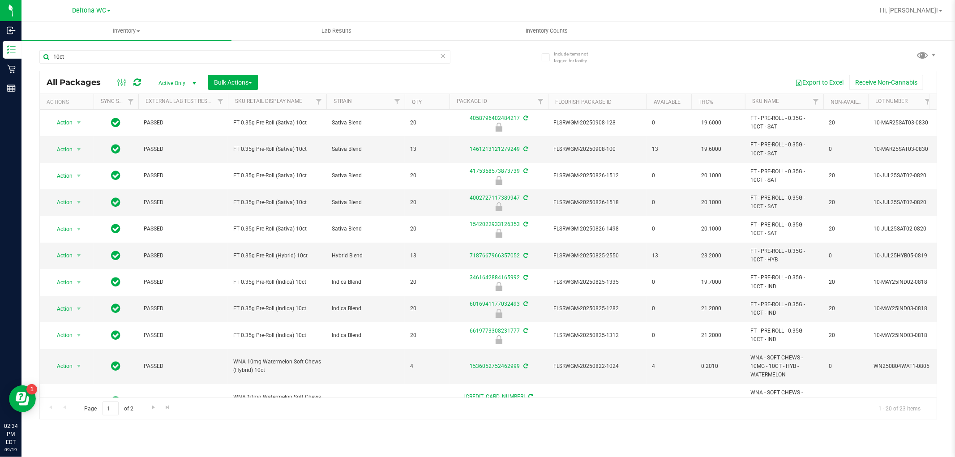
click at [96, 48] on div "10ct" at bounding box center [263, 56] width 449 height 29
click at [96, 50] on div "10ct" at bounding box center [263, 56] width 449 height 29
click at [98, 56] on input "10ct" at bounding box center [244, 56] width 411 height 13
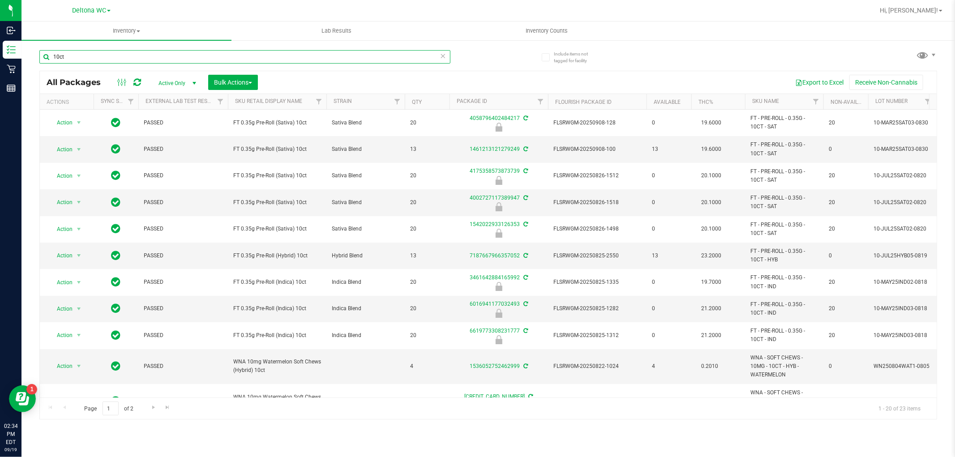
paste input "FT 0.35g Pre-Roll (Indica)"
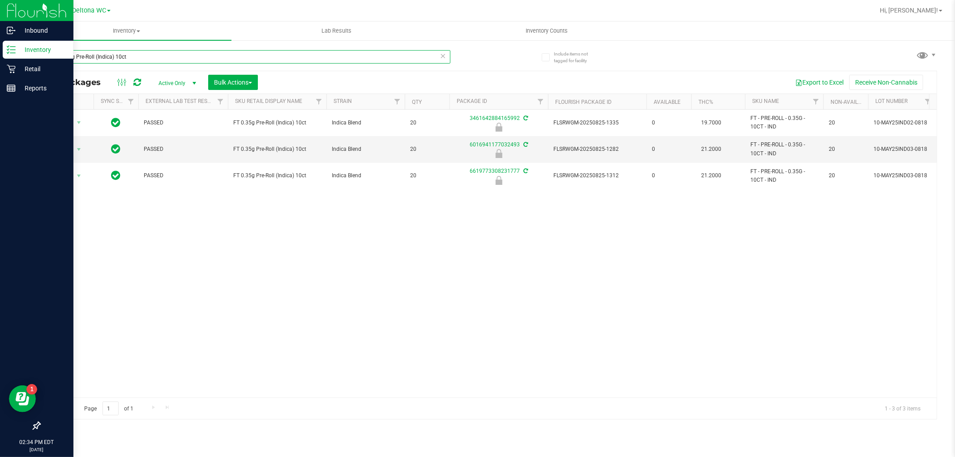
drag, startPoint x: 115, startPoint y: 55, endPoint x: 21, endPoint y: 53, distance: 94.0
click at [21, 52] on div "Inbound Inventory Retail Reports 02:34 PM EDT 09/19/2025 09/19 Deltona WC Hi, A…" at bounding box center [477, 228] width 955 height 457
type input "10ct"
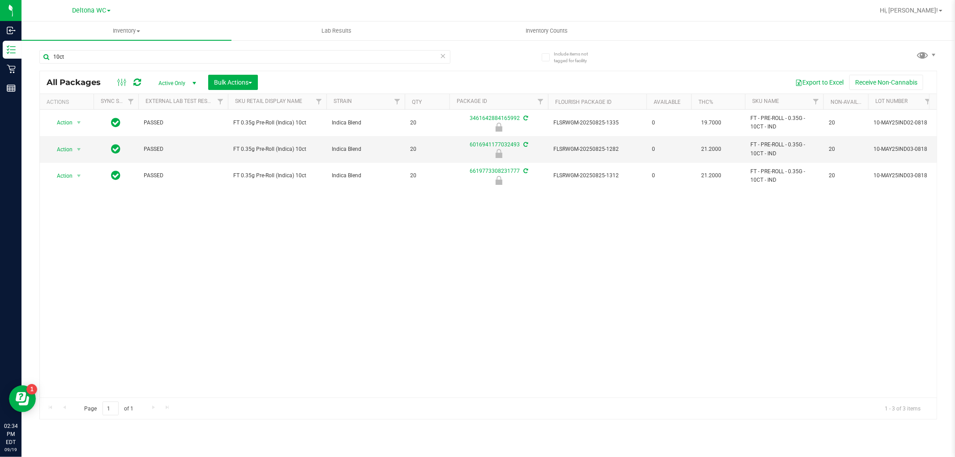
click at [245, 239] on div "Action Action Edit attributes Global inventory Locate package Package audit log…" at bounding box center [488, 254] width 896 height 288
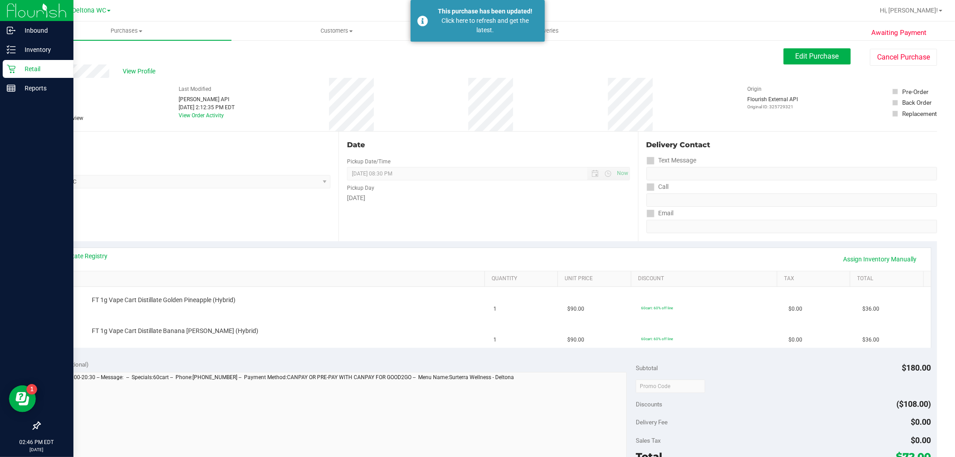
click at [18, 69] on p "Retail" at bounding box center [43, 69] width 54 height 11
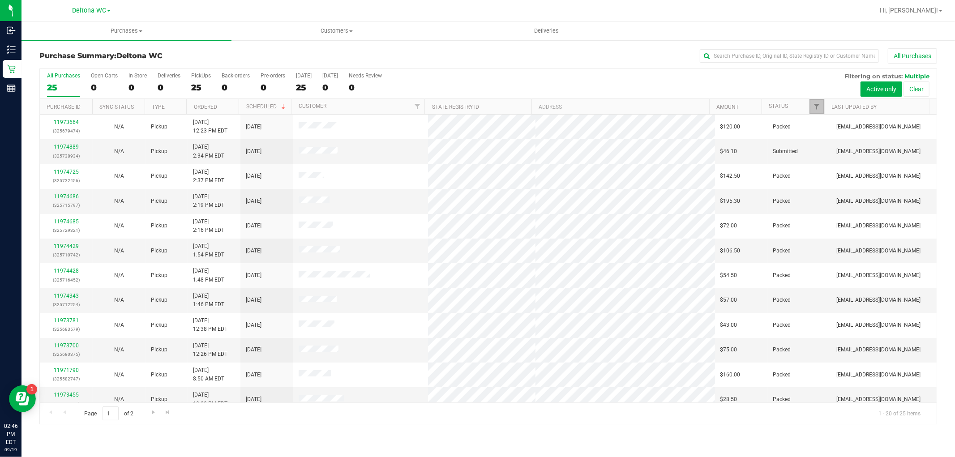
click at [814, 102] on link "Filter" at bounding box center [816, 106] width 15 height 15
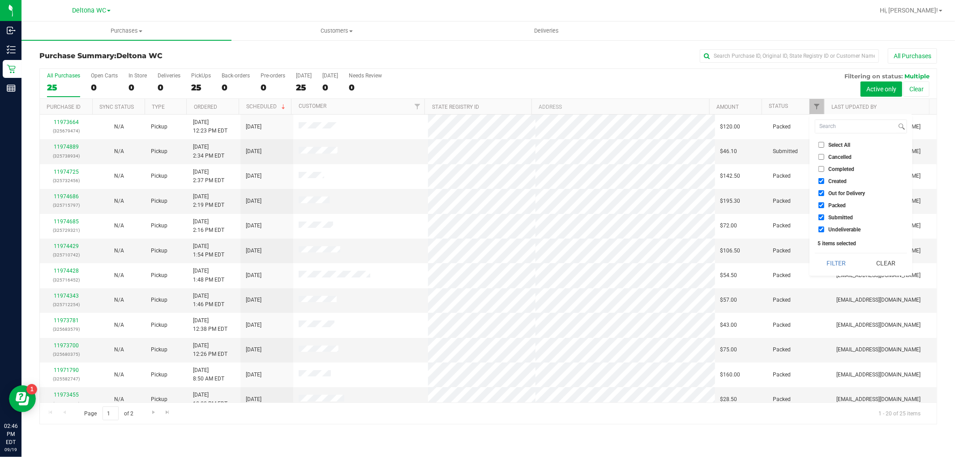
click at [834, 145] on span "Select All" at bounding box center [839, 144] width 22 height 5
click at [824, 145] on input "Select All" at bounding box center [821, 145] width 6 height 6
checkbox input "true"
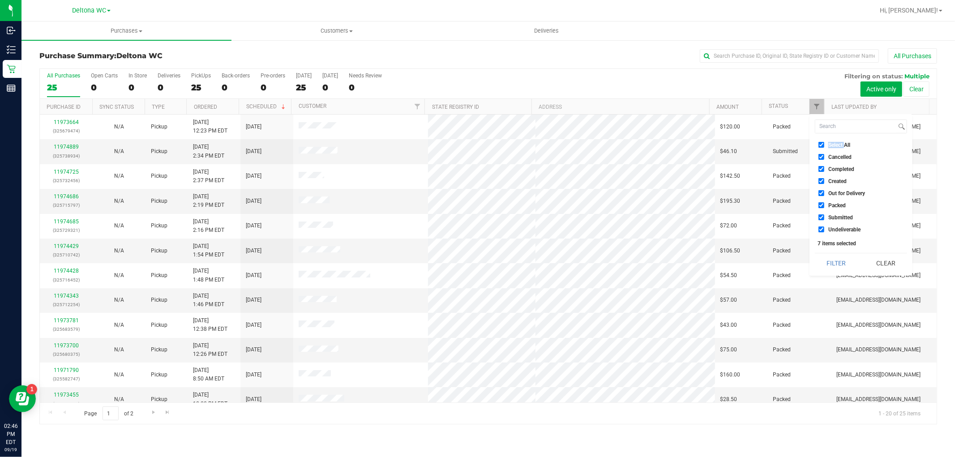
click at [834, 145] on span "Select All" at bounding box center [839, 144] width 22 height 5
click at [824, 145] on input "Select All" at bounding box center [821, 145] width 6 height 6
checkbox input "false"
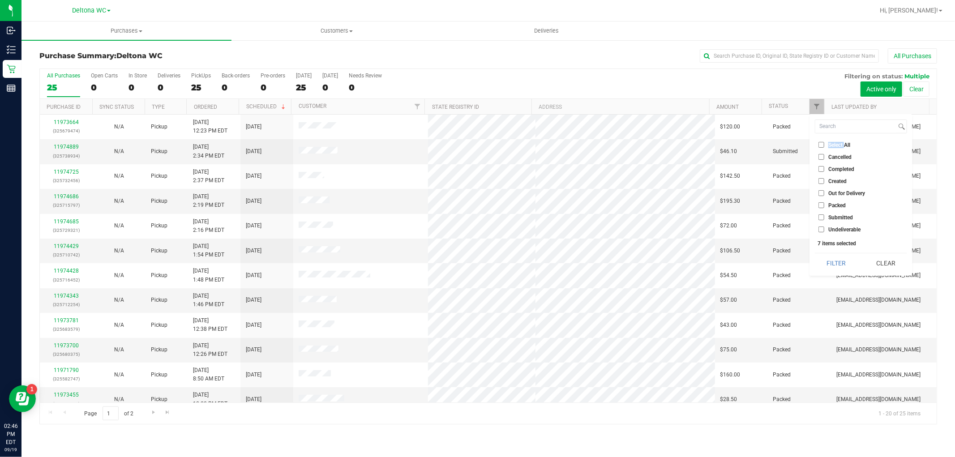
checkbox input "false"
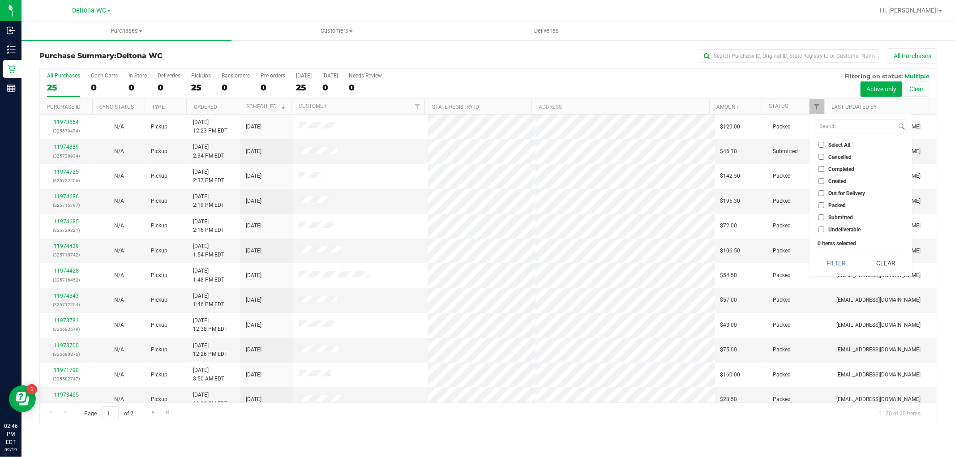
click at [836, 215] on span "Submitted" at bounding box center [840, 217] width 25 height 5
click at [824, 214] on input "Submitted" at bounding box center [821, 217] width 6 height 6
checkbox input "true"
click at [842, 266] on button "Filter" at bounding box center [836, 263] width 43 height 20
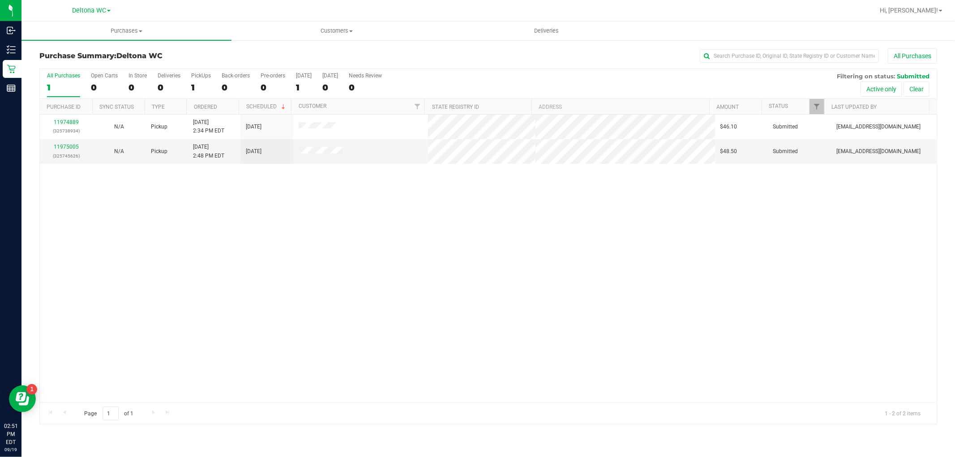
click at [381, 249] on div "11974889 (325738934) N/A Pickup 9/19/2025 2:34 PM EDT 9/19/2025 $46.10 Submitte…" at bounding box center [488, 259] width 896 height 288
click at [393, 288] on div "11974889 (325738934) N/A Pickup 9/19/2025 2:34 PM EDT 9/19/2025 $46.10 Submitte…" at bounding box center [488, 259] width 896 height 288
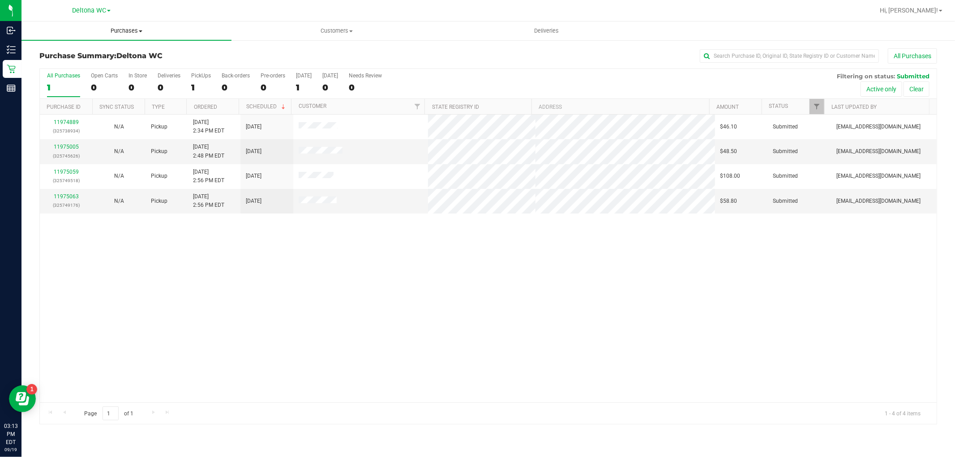
click at [124, 30] on span "Purchases" at bounding box center [126, 31] width 210 height 8
click at [106, 65] on li "Fulfillment" at bounding box center [126, 65] width 210 height 11
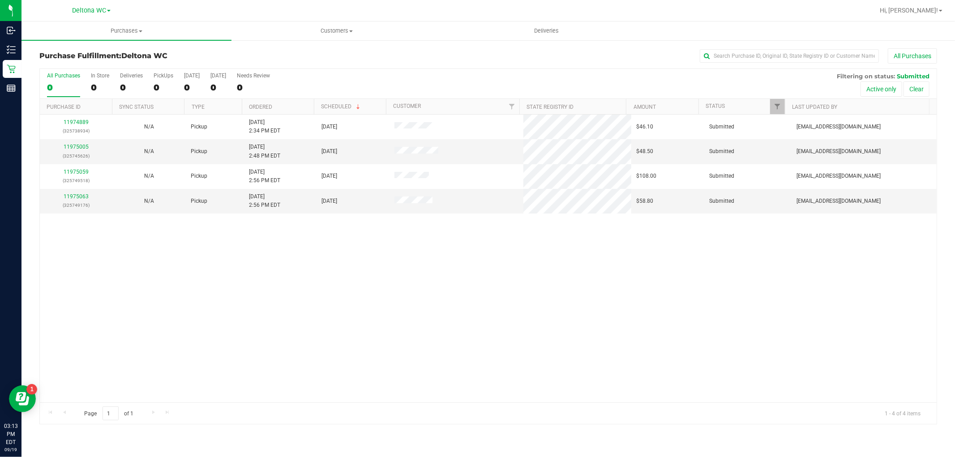
click at [282, 106] on th "Ordered" at bounding box center [278, 107] width 72 height 16
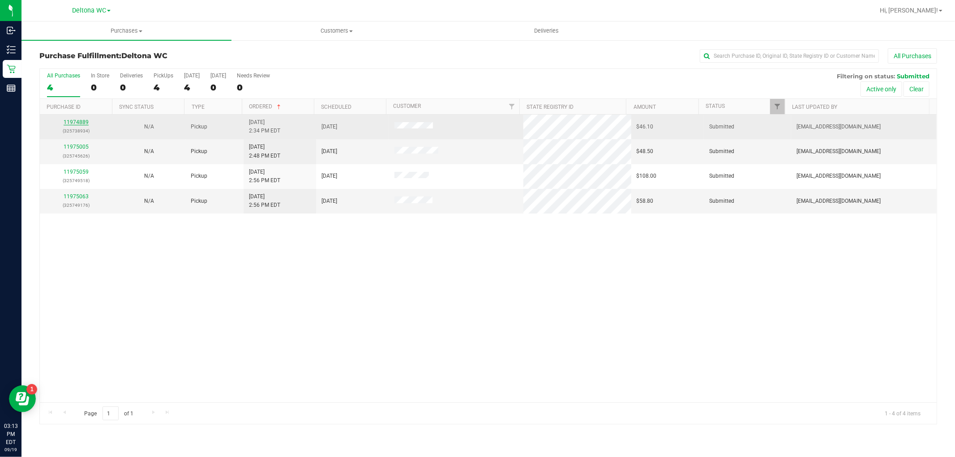
click at [72, 123] on link "11974889" at bounding box center [76, 122] width 25 height 6
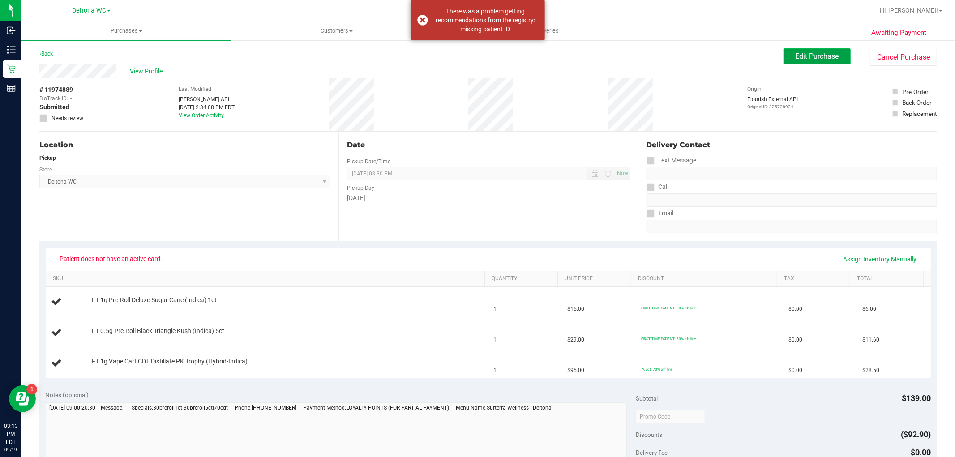
click at [811, 54] on span "Edit Purchase" at bounding box center [816, 56] width 43 height 9
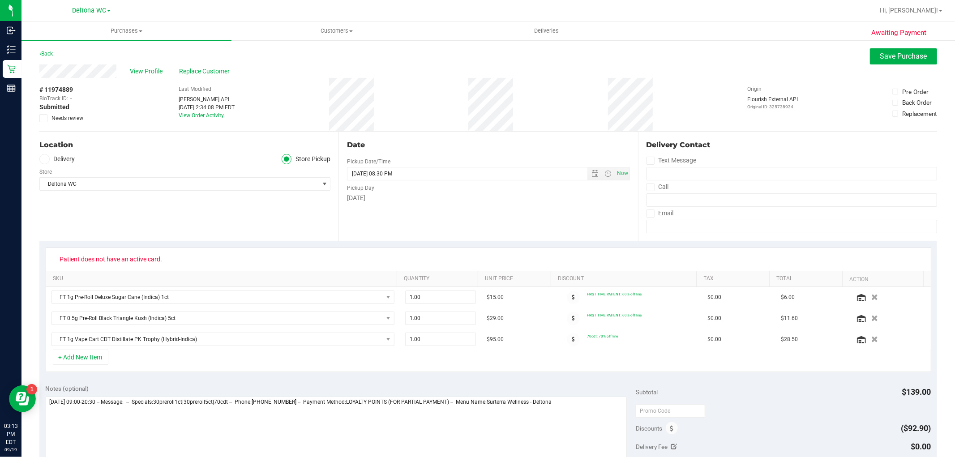
click at [194, 65] on div "View Profile Replace Customer" at bounding box center [487, 70] width 897 height 13
click at [196, 68] on span "Replace Customer" at bounding box center [206, 71] width 54 height 9
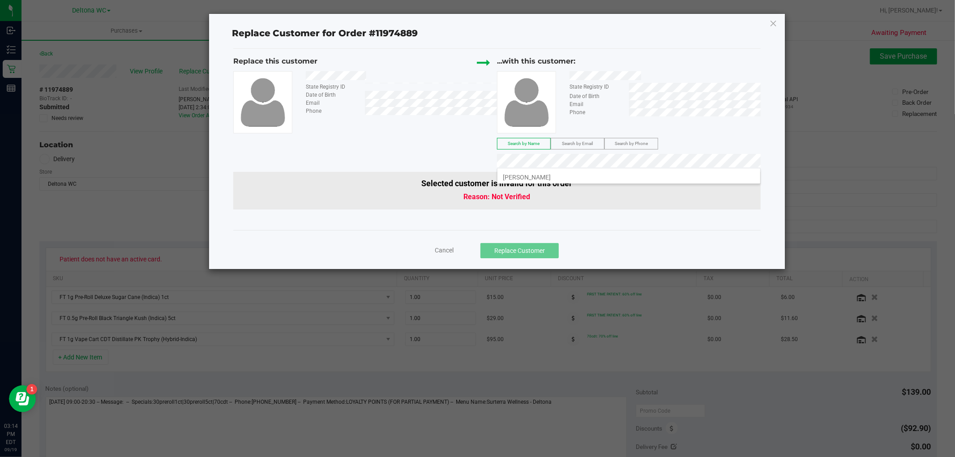
click at [590, 168] on div "NATACHIA JEANTY" at bounding box center [629, 176] width 264 height 17
click at [590, 175] on li "NATACHIA JEANTY" at bounding box center [628, 176] width 263 height 13
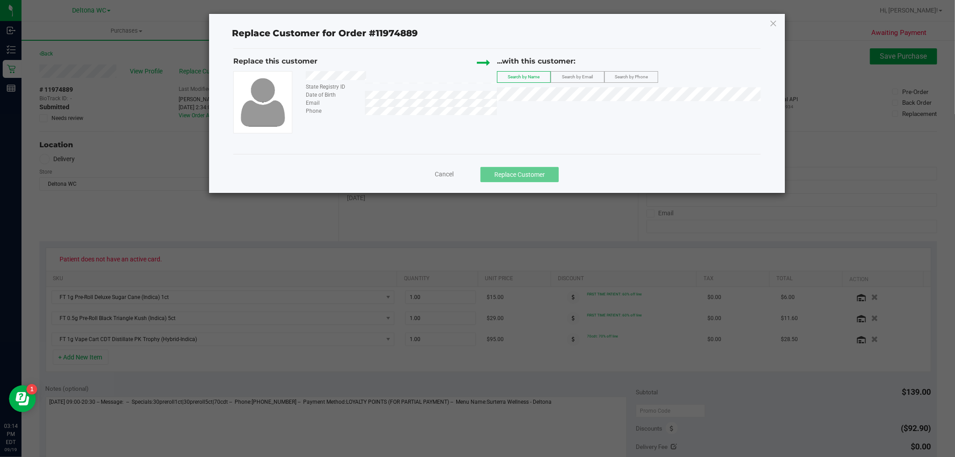
click at [551, 213] on ngb-modal-window "Replace Customer for Order #11974889 Replace this customer State Registry ID Da…" at bounding box center [480, 228] width 961 height 457
click at [449, 173] on span "Cancel" at bounding box center [444, 174] width 19 height 7
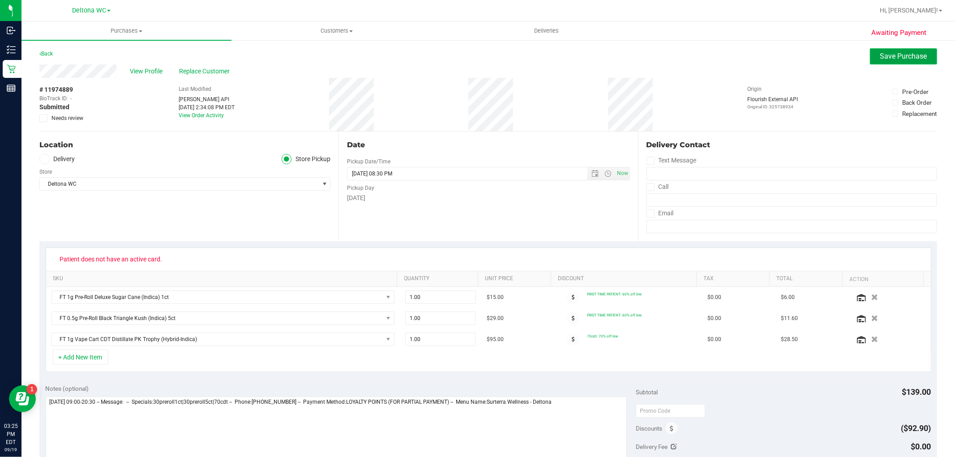
click at [918, 61] on button "Save Purchase" at bounding box center [903, 56] width 67 height 16
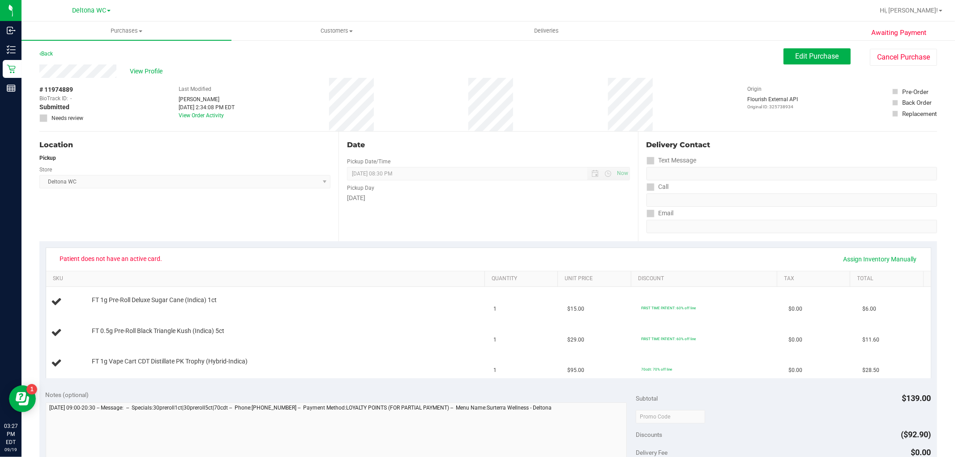
click at [244, 206] on div "Location Pickup Store Deltona WC Select Store Bonita Springs WC Boynton Beach W…" at bounding box center [188, 187] width 299 height 110
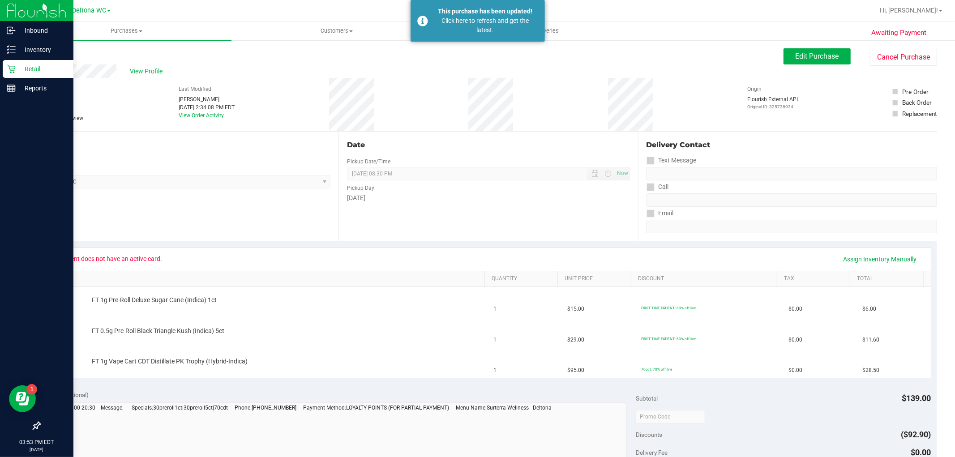
click at [16, 68] on p "Retail" at bounding box center [43, 69] width 54 height 11
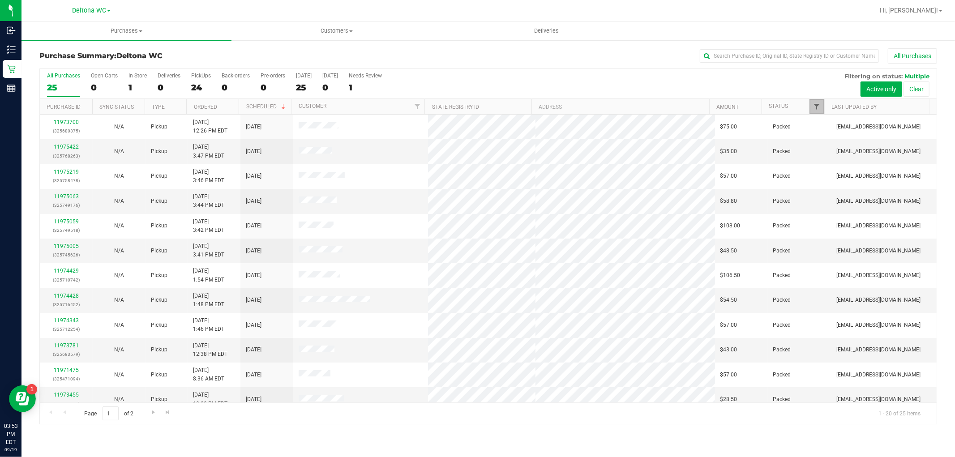
click at [815, 109] on span "Filter" at bounding box center [816, 106] width 7 height 7
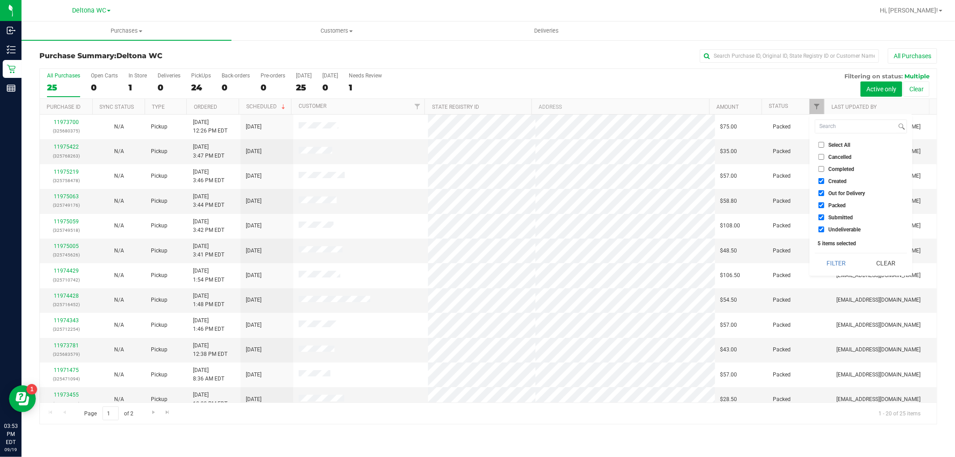
click at [840, 141] on li "Select All" at bounding box center [861, 144] width 92 height 9
click at [840, 142] on span "Select All" at bounding box center [839, 144] width 22 height 5
click at [824, 142] on input "Select All" at bounding box center [821, 145] width 6 height 6
checkbox input "true"
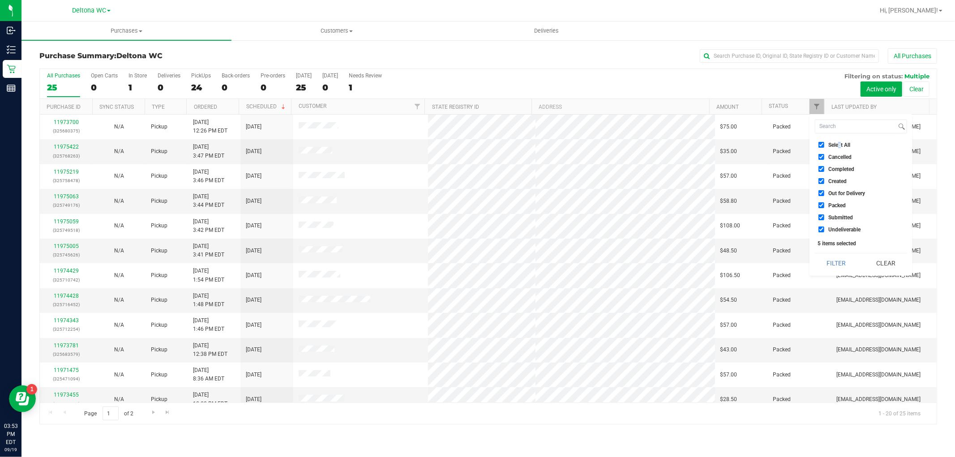
checkbox input "true"
click at [835, 143] on span "Select All" at bounding box center [839, 144] width 22 height 5
click at [824, 143] on input "Select All" at bounding box center [821, 145] width 6 height 6
checkbox input "false"
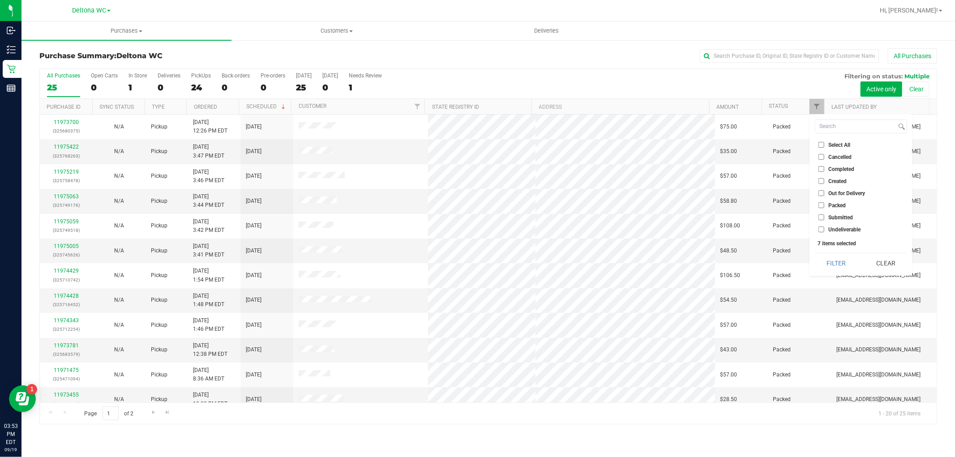
checkbox input "false"
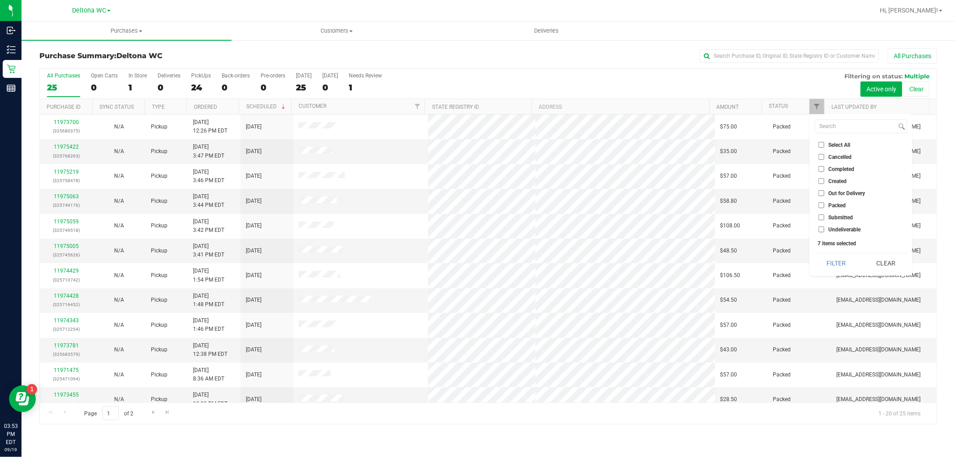
checkbox input "false"
click at [841, 217] on span "Submitted" at bounding box center [840, 217] width 25 height 5
click at [824, 217] on input "Submitted" at bounding box center [821, 217] width 6 height 6
checkbox input "true"
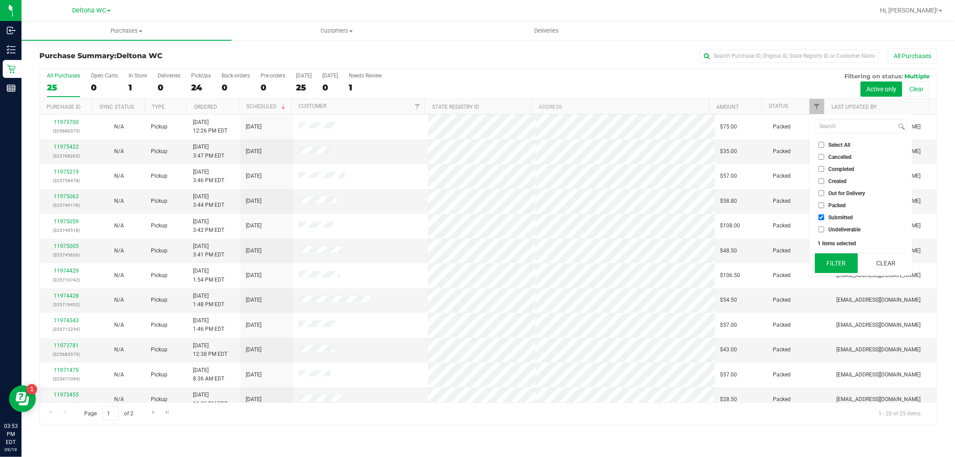
click at [839, 258] on button "Filter" at bounding box center [836, 263] width 43 height 20
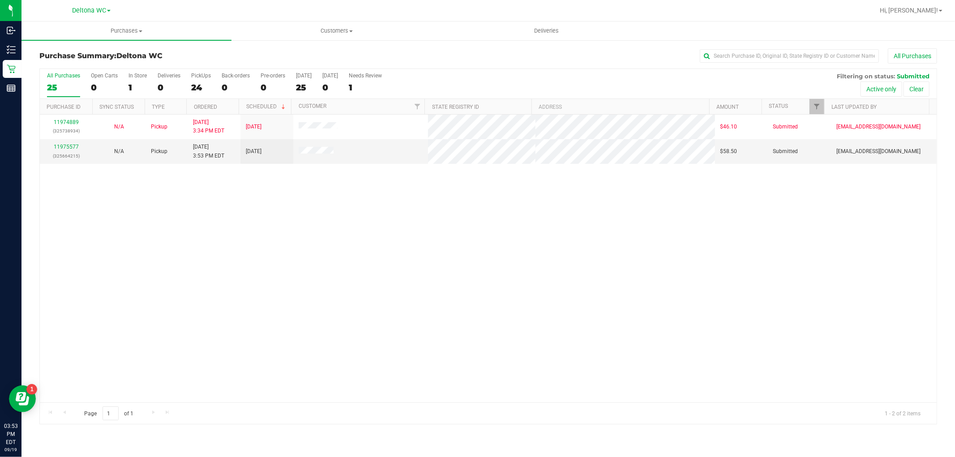
click at [154, 198] on div "11974889 (325738934) N/A Pickup 9/19/2025 3:34 PM EDT 9/19/2025 $46.10 Submitte…" at bounding box center [488, 259] width 896 height 288
click at [275, 246] on div "11974889 (325738934) N/A Pickup 9/19/2025 3:34 PM EDT 9/19/2025 $46.10 Submitte…" at bounding box center [488, 259] width 896 height 288
click at [341, 397] on div "11974889 (325738934) N/A Pickup 9/19/2025 3:34 PM EDT 9/19/2025 $46.10 Submitte…" at bounding box center [488, 259] width 896 height 288
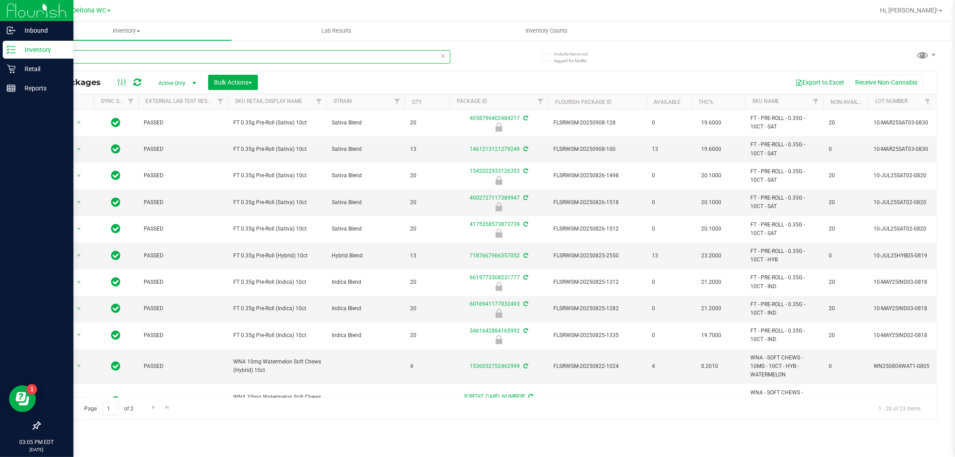
drag, startPoint x: 217, startPoint y: 55, endPoint x: 0, endPoint y: 49, distance: 217.2
click at [0, 49] on div "Inbound Inventory Retail Reports 03:05 PM EDT [DATE] 09/19 Deltona WC Hi, [PERS…" at bounding box center [477, 228] width 955 height 457
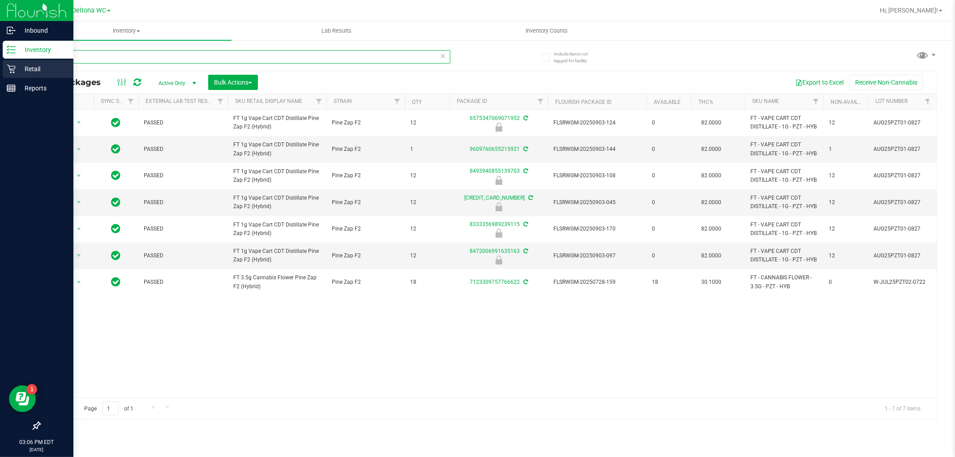
drag, startPoint x: 136, startPoint y: 59, endPoint x: 0, endPoint y: 72, distance: 136.6
click at [0, 74] on div "Inbound Inventory Retail Reports 03:06 PM EDT [DATE] 09/19 Deltona WC Hi, [PERS…" at bounding box center [477, 228] width 955 height 457
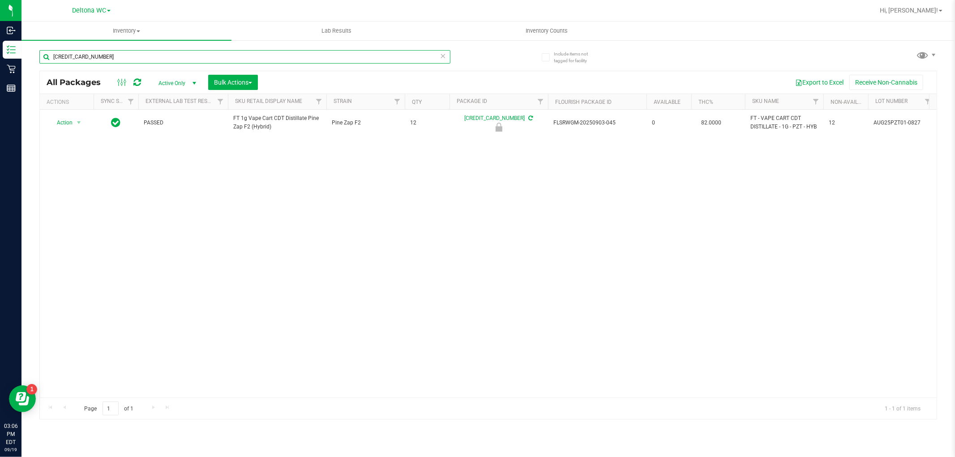
type input "[CREDIT_CARD_NUMBER]"
drag, startPoint x: 139, startPoint y: 162, endPoint x: 123, endPoint y: 158, distance: 16.6
click at [138, 162] on div "Action Action Edit attributes Global inventory Locate package Package audit log…" at bounding box center [488, 254] width 896 height 288
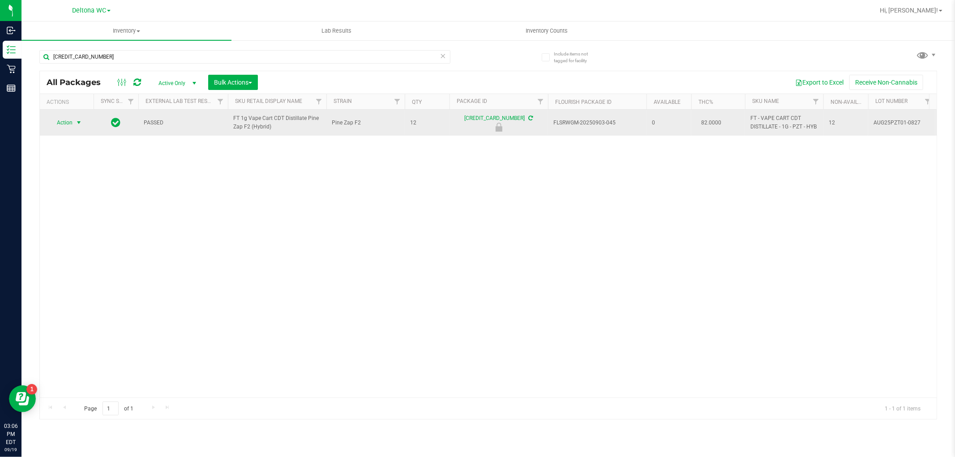
click at [76, 119] on span "select" at bounding box center [78, 122] width 11 height 13
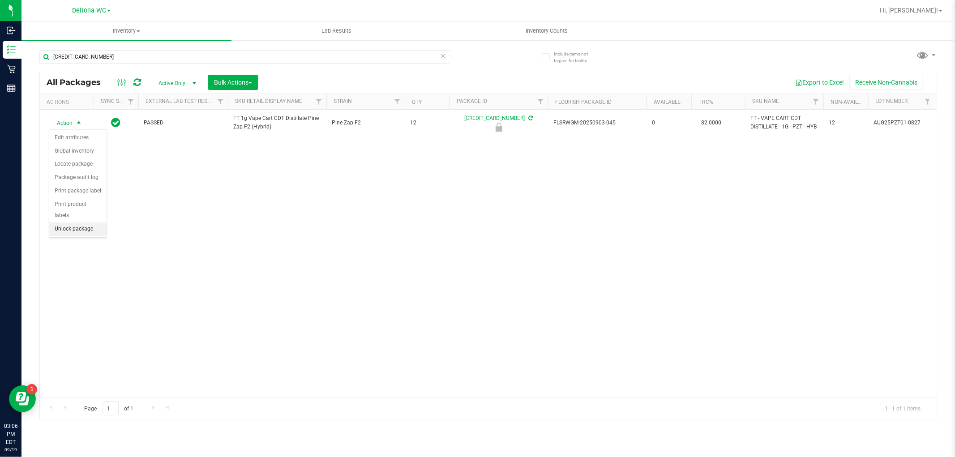
click at [91, 227] on li "Unlock package" at bounding box center [77, 228] width 57 height 13
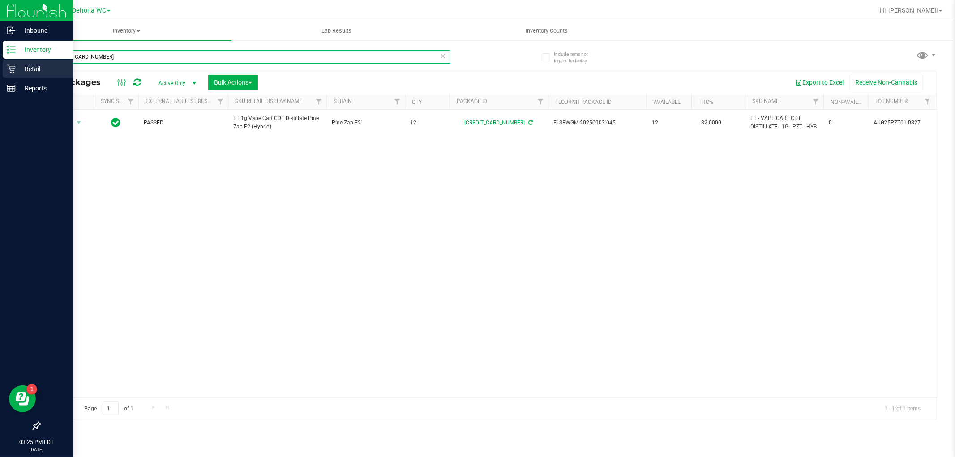
drag, startPoint x: 0, startPoint y: 87, endPoint x: 5, endPoint y: 77, distance: 11.0
click at [0, 81] on div "Inbound Inventory Retail Reports 03:25 PM EDT [DATE] 09/19 Deltona WC Hi, [PERS…" at bounding box center [477, 228] width 955 height 457
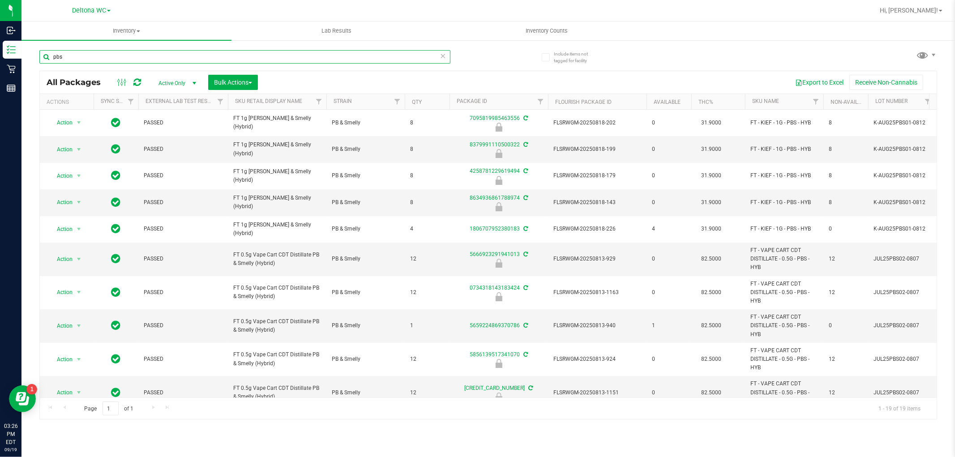
click at [221, 57] on input "pbs" at bounding box center [244, 56] width 411 height 13
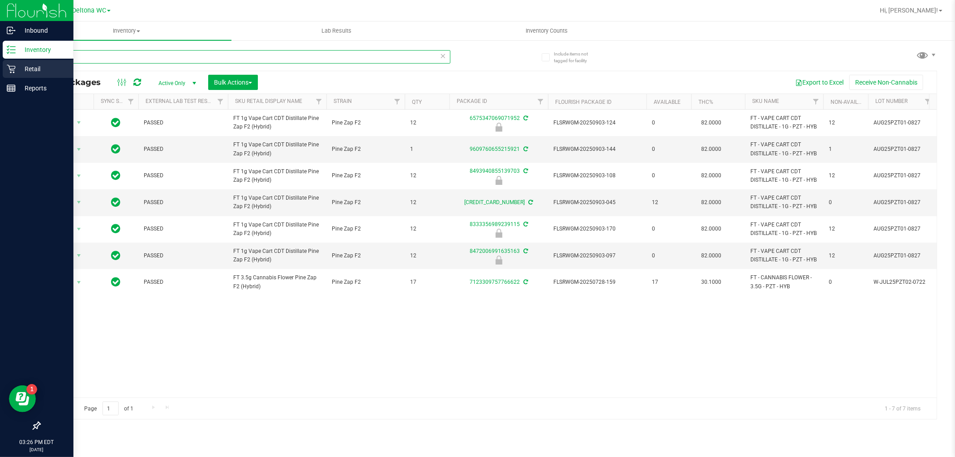
drag, startPoint x: 151, startPoint y: 60, endPoint x: 0, endPoint y: 62, distance: 151.3
click at [0, 62] on div "Inbound Inventory Retail Reports 03:26 PM EDT [DATE] 09/19 Deltona WC Hi, [PERS…" at bounding box center [477, 228] width 955 height 457
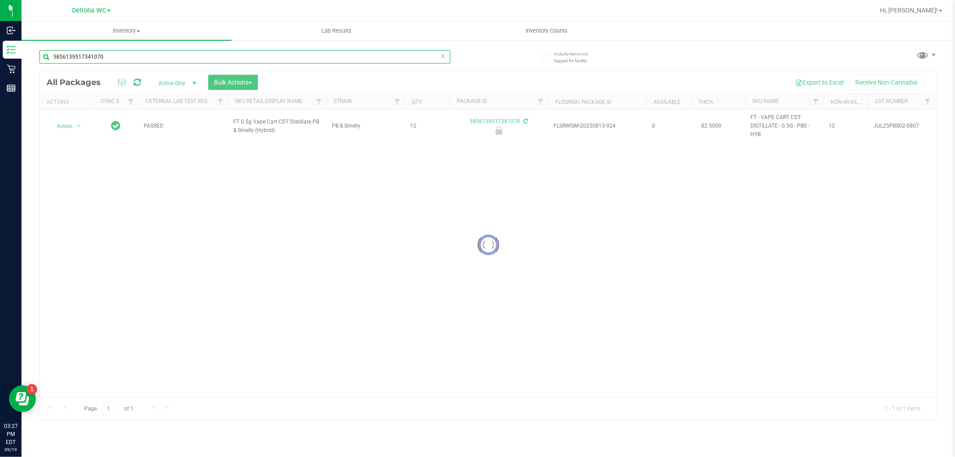
type input "5856139517341070"
click at [73, 128] on div at bounding box center [488, 245] width 896 height 348
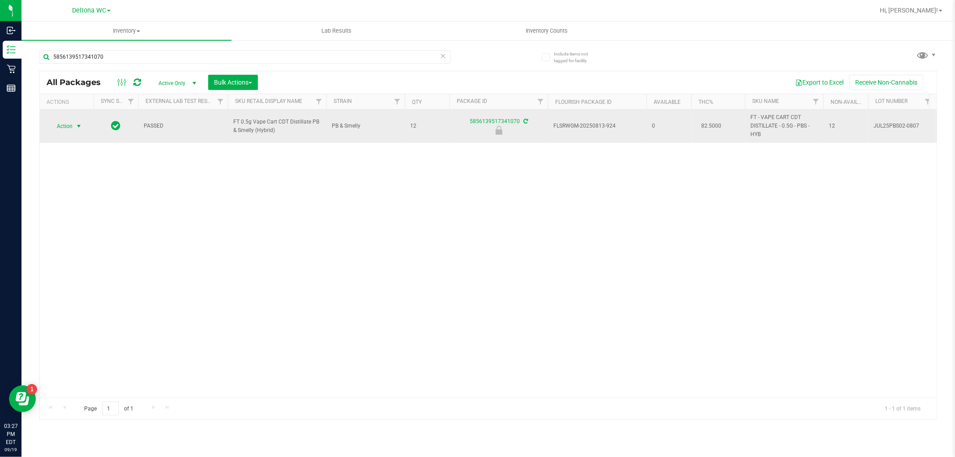
click at [74, 128] on span "select" at bounding box center [78, 126] width 11 height 13
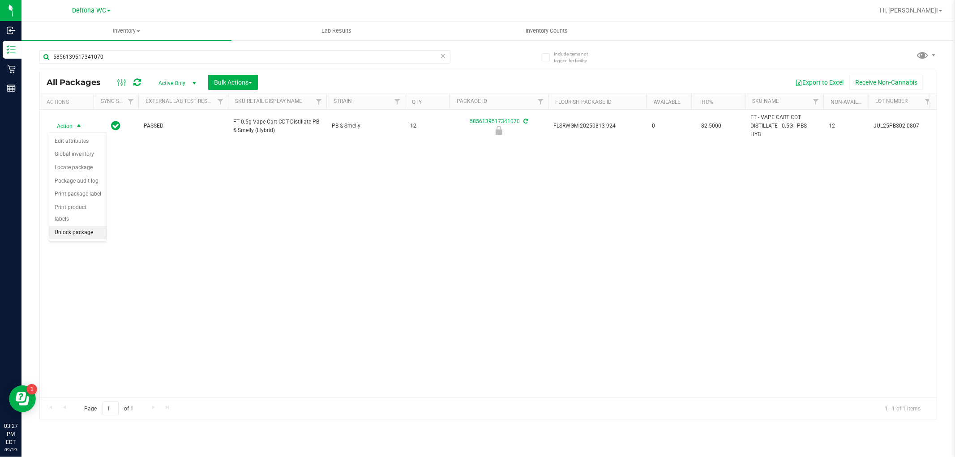
click at [89, 235] on li "Unlock package" at bounding box center [77, 232] width 57 height 13
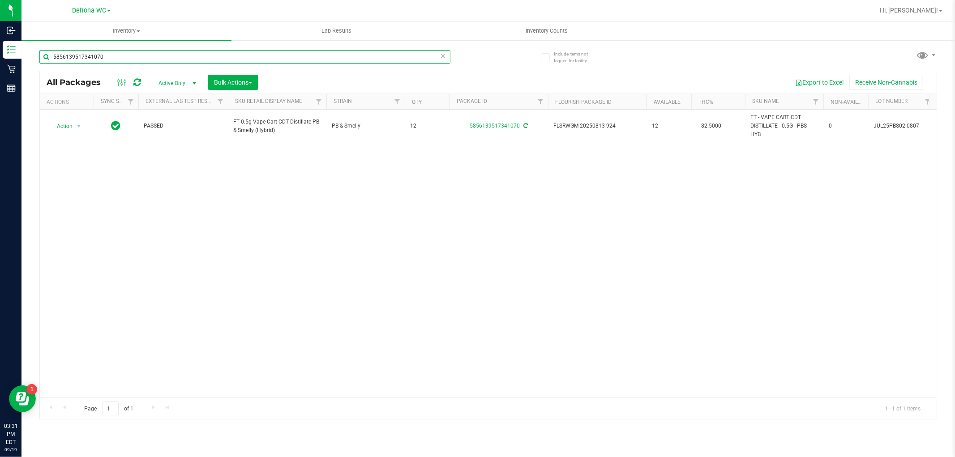
drag, startPoint x: 251, startPoint y: 61, endPoint x: 74, endPoint y: 77, distance: 177.1
click at [0, 64] on div "Inbound Inventory Retail Reports 03:31 PM EDT [DATE] 09/19 Deltona WC Hi, Allie…" at bounding box center [477, 228] width 955 height 457
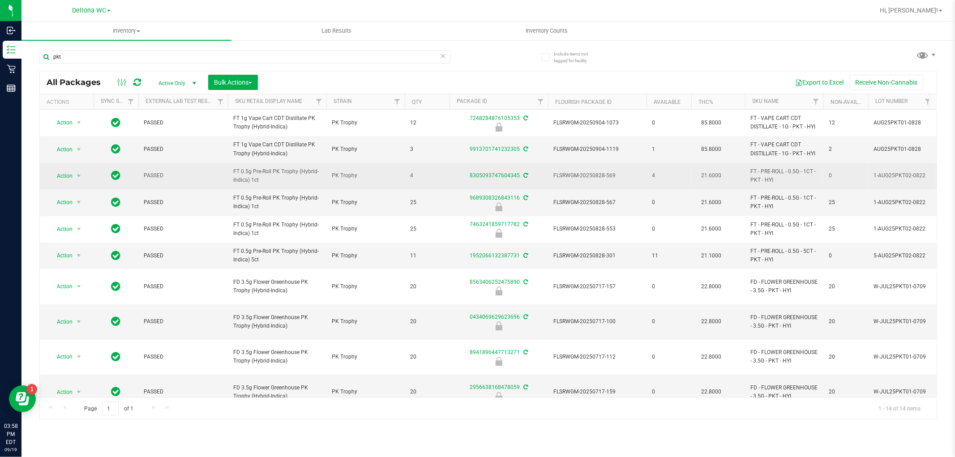
click at [251, 175] on span "FT 0.5g Pre-Roll PK Trophy (Hybrid-Indica) 1ct" at bounding box center [277, 175] width 88 height 17
click at [251, 174] on span "FT 0.5g Pre-Roll PK Trophy (Hybrid-Indica) 1ct" at bounding box center [277, 175] width 88 height 17
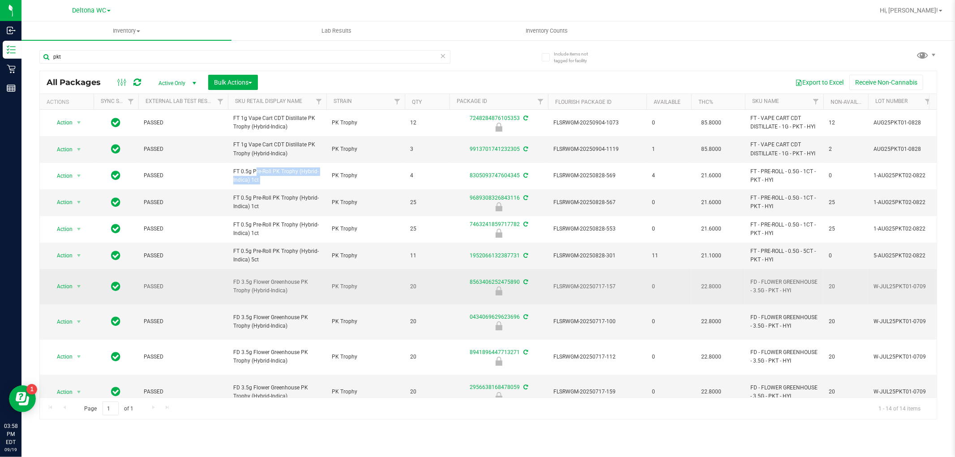
copy tr "FT 0.5g Pre-Roll PK Trophy (Hybrid-Indica) 1ct"
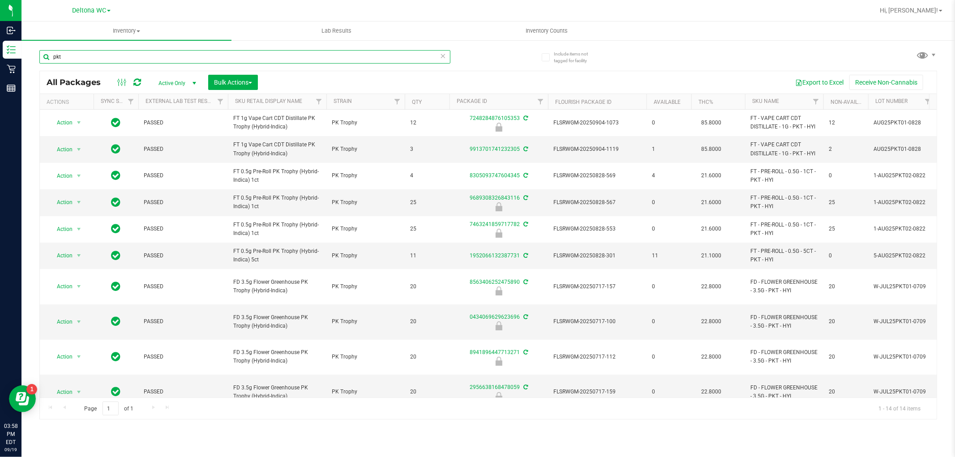
click at [142, 54] on input "pkt" at bounding box center [244, 56] width 411 height 13
paste input "FT 0.5g Pre-Roll PK Trophy (Hybrid-Indica) 1c"
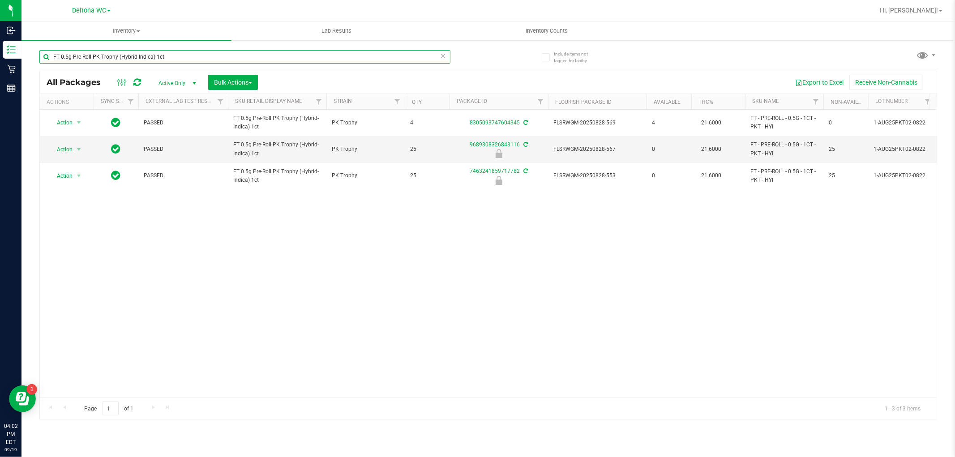
type input "FT 0.5g Pre-Roll PK Trophy (Hybrid-Indica) 1ct"
